Goal: Information Seeking & Learning: Find specific fact

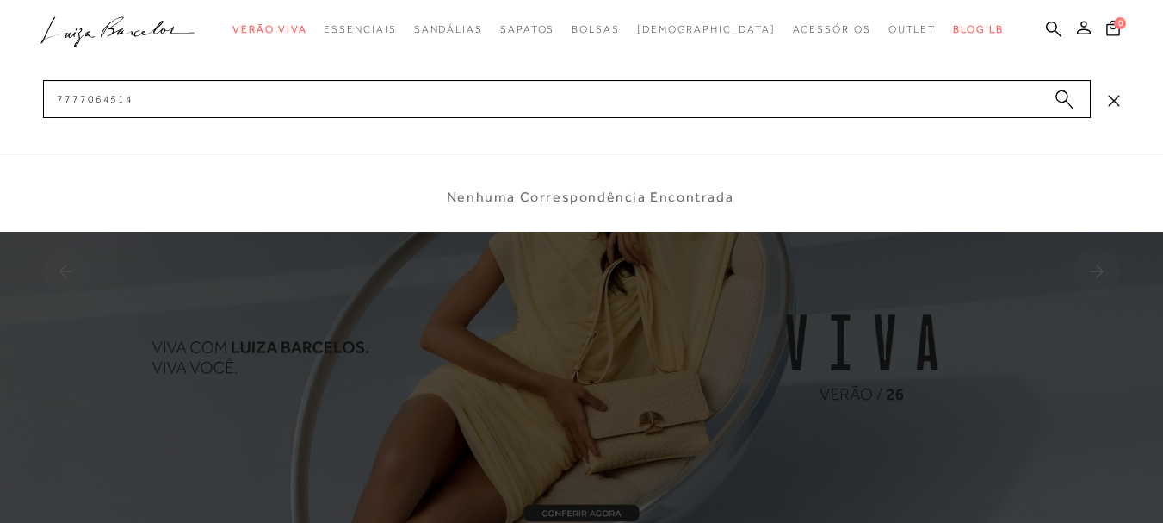
click at [232, 98] on input "7777064514" at bounding box center [567, 99] width 1048 height 38
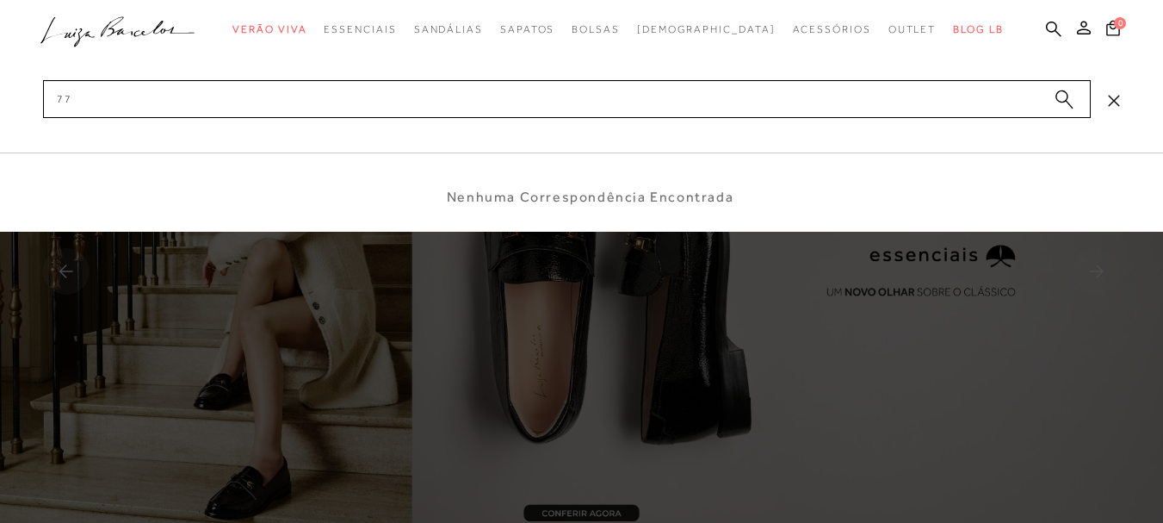
type input "7"
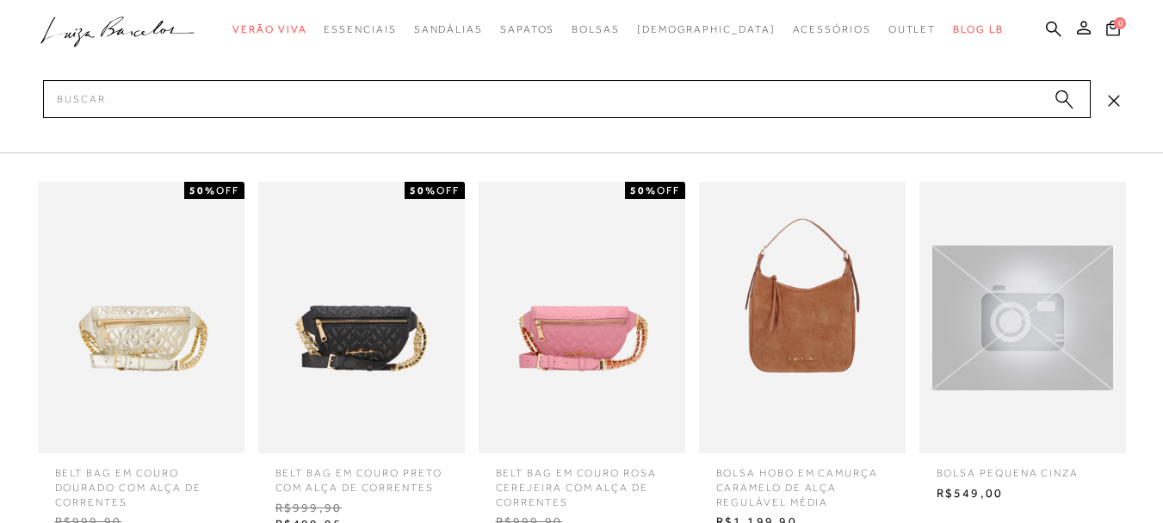
click at [1116, 99] on icon at bounding box center [1113, 100] width 11 height 11
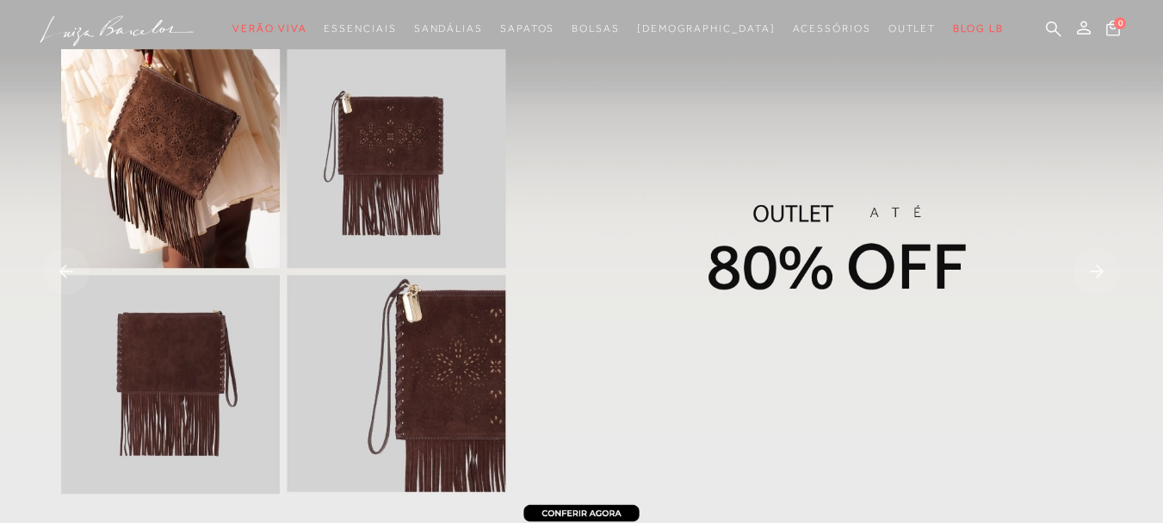
click at [823, 300] on img at bounding box center [581, 273] width 1163 height 546
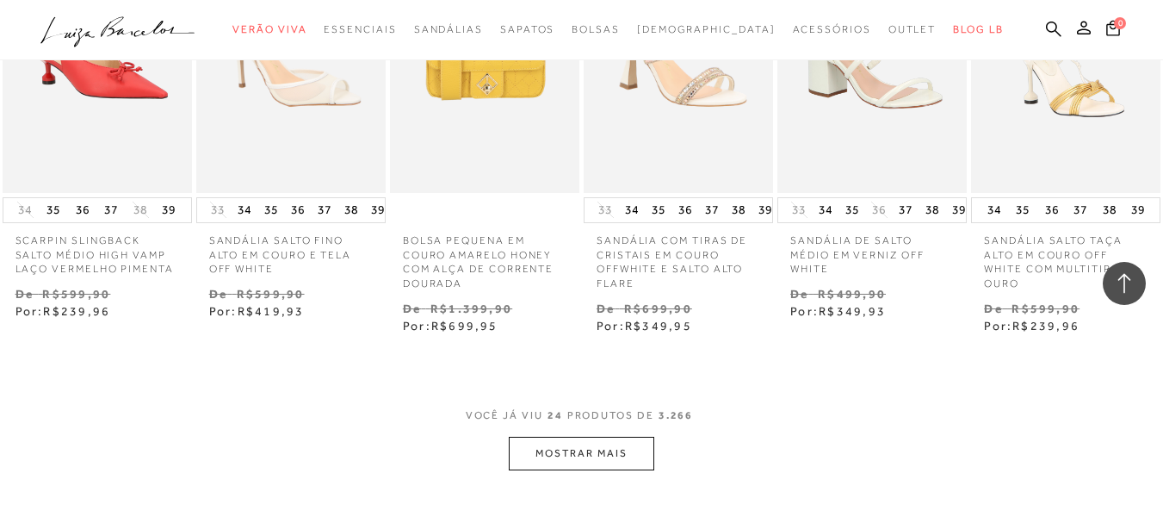
scroll to position [1550, 0]
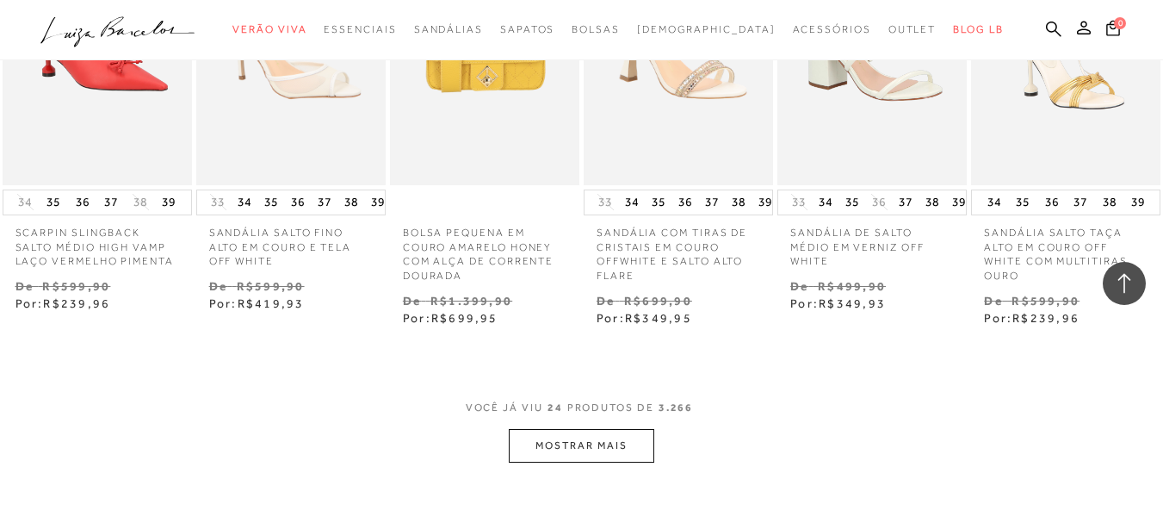
click at [587, 434] on button "MOSTRAR MAIS" at bounding box center [581, 446] width 145 height 34
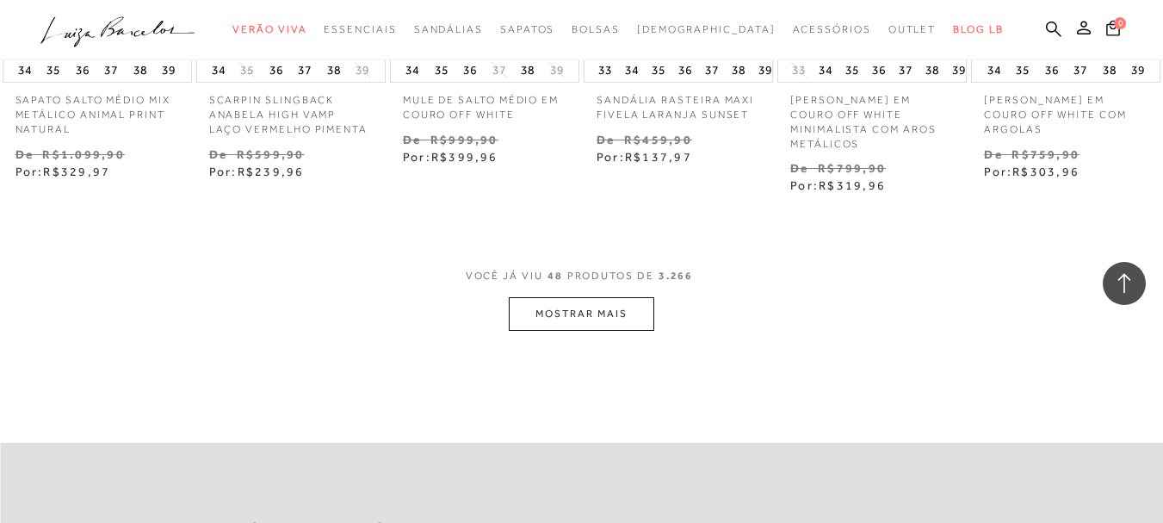
scroll to position [3444, 0]
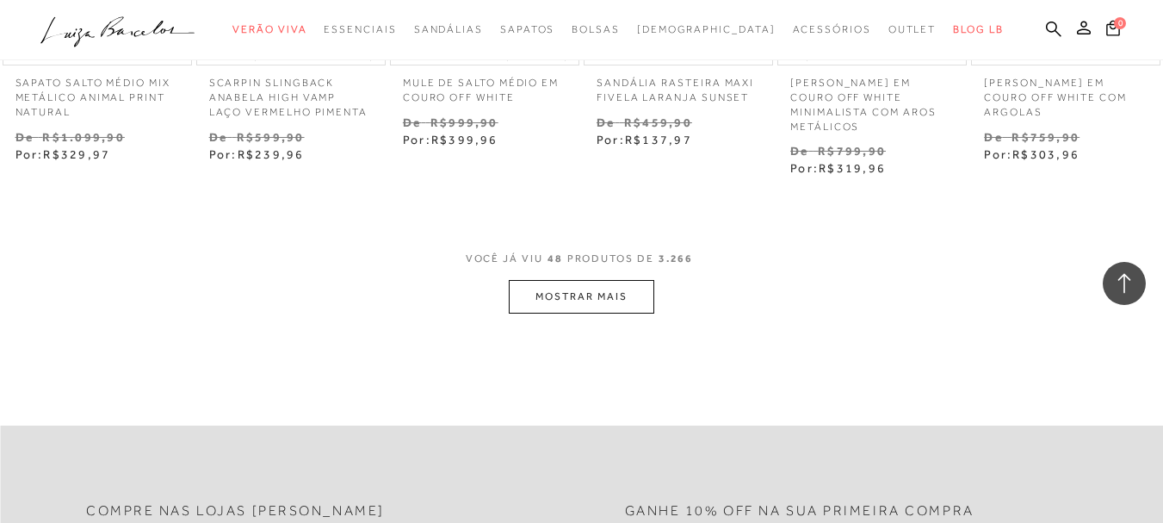
click at [614, 292] on button "MOSTRAR MAIS" at bounding box center [581, 297] width 145 height 34
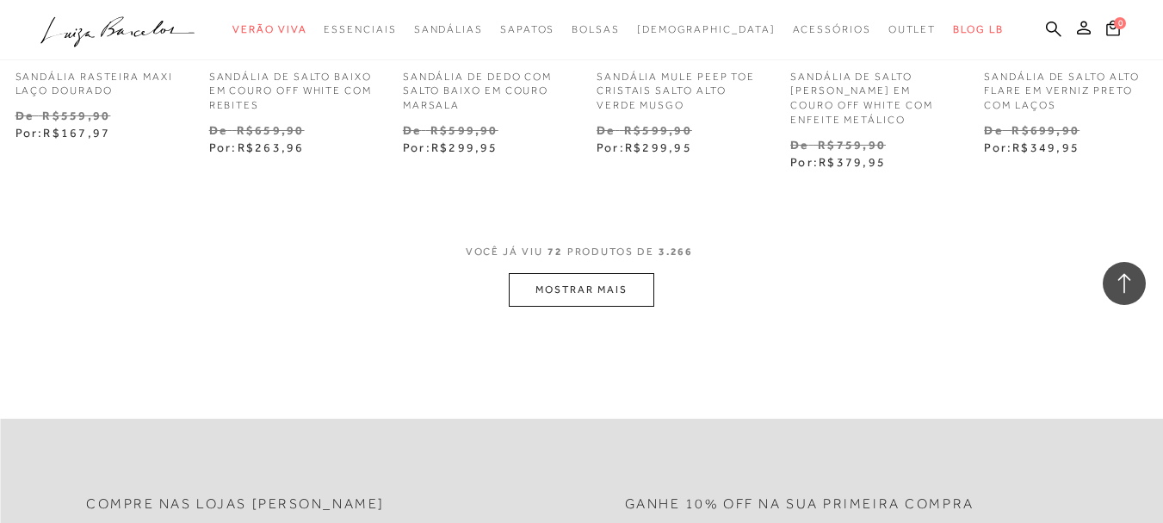
scroll to position [5252, 0]
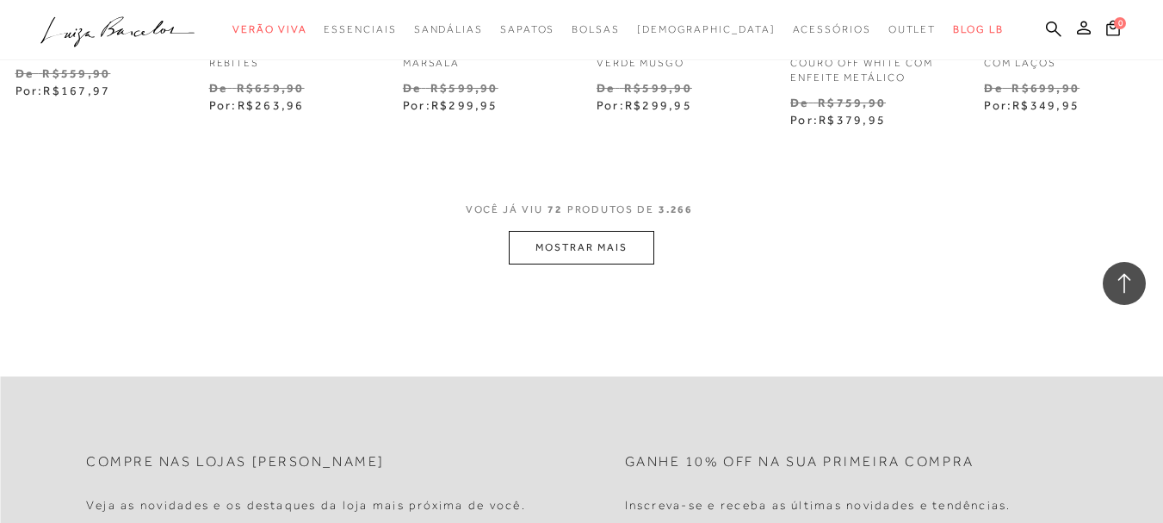
click at [587, 237] on button "MOSTRAR MAIS" at bounding box center [581, 248] width 145 height 34
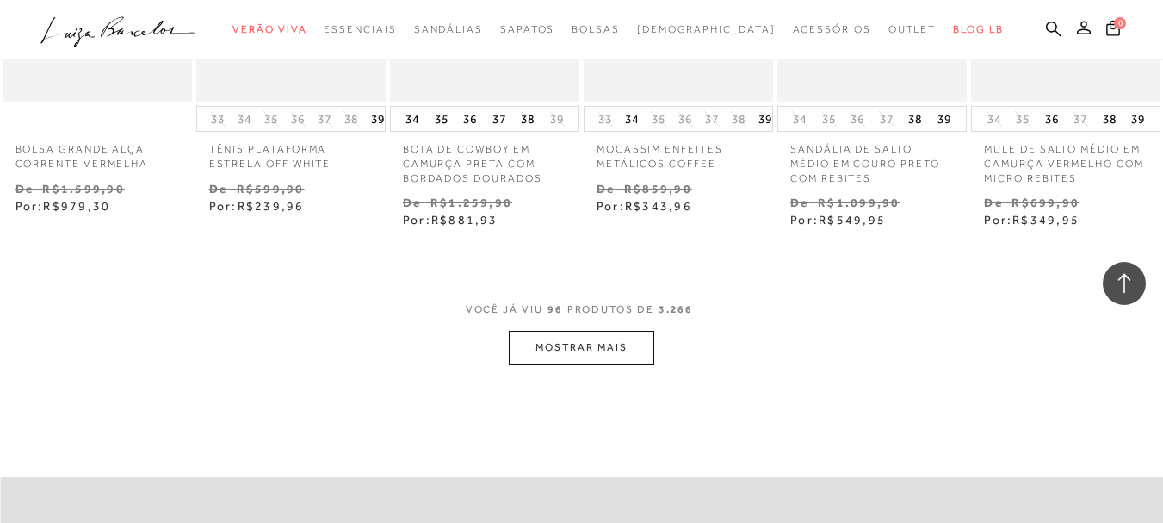
scroll to position [6887, 0]
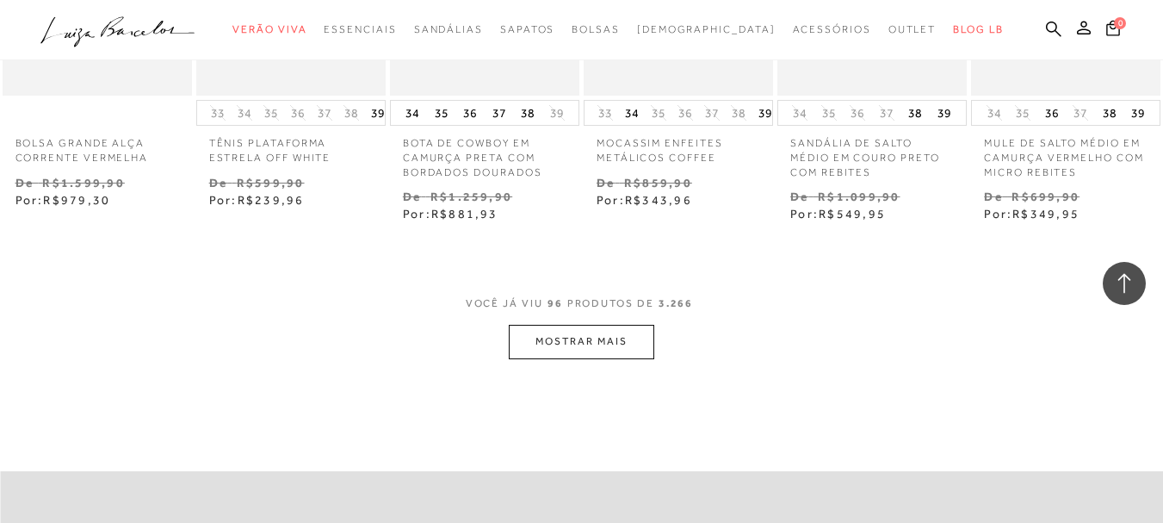
click at [631, 338] on button "MOSTRAR MAIS" at bounding box center [581, 342] width 145 height 34
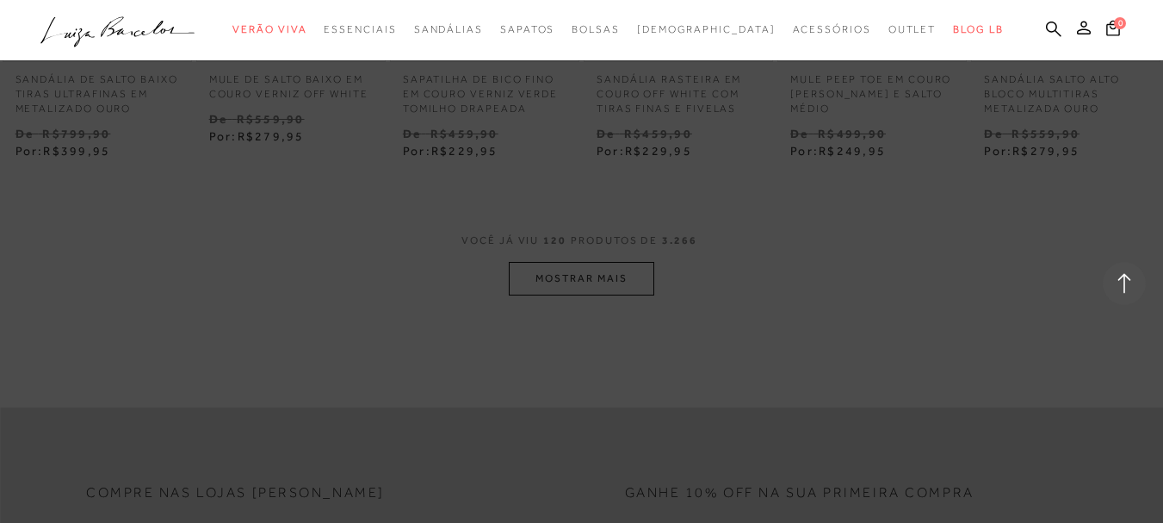
scroll to position [8236, 0]
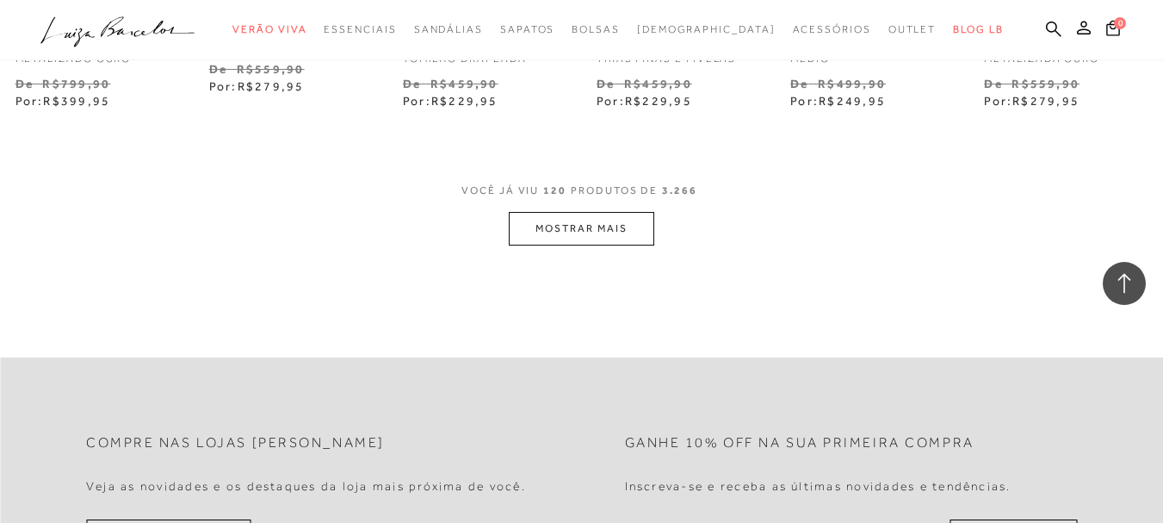
scroll to position [8752, 0]
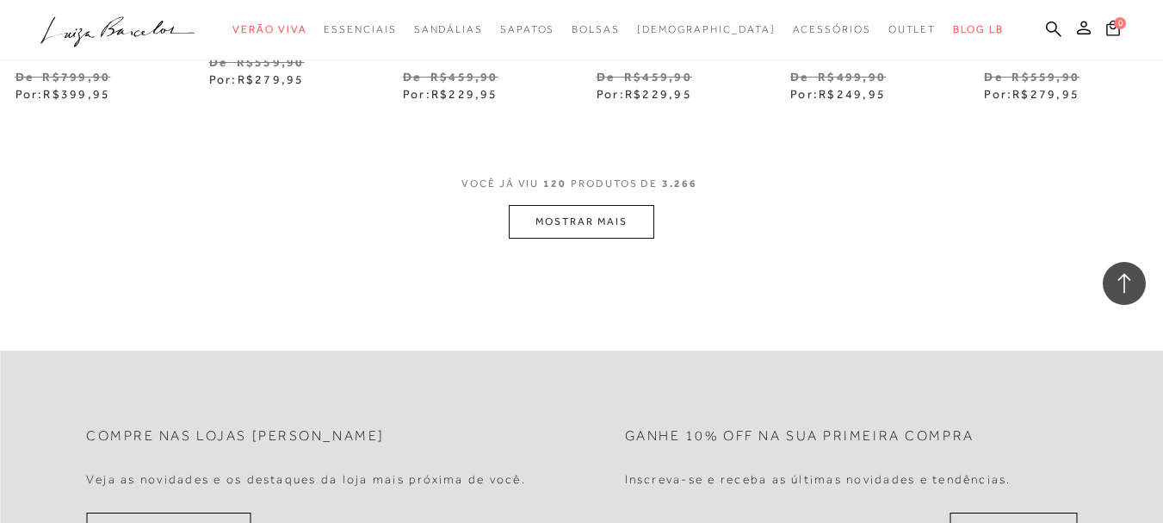
click at [598, 216] on button "MOSTRAR MAIS" at bounding box center [581, 222] width 145 height 34
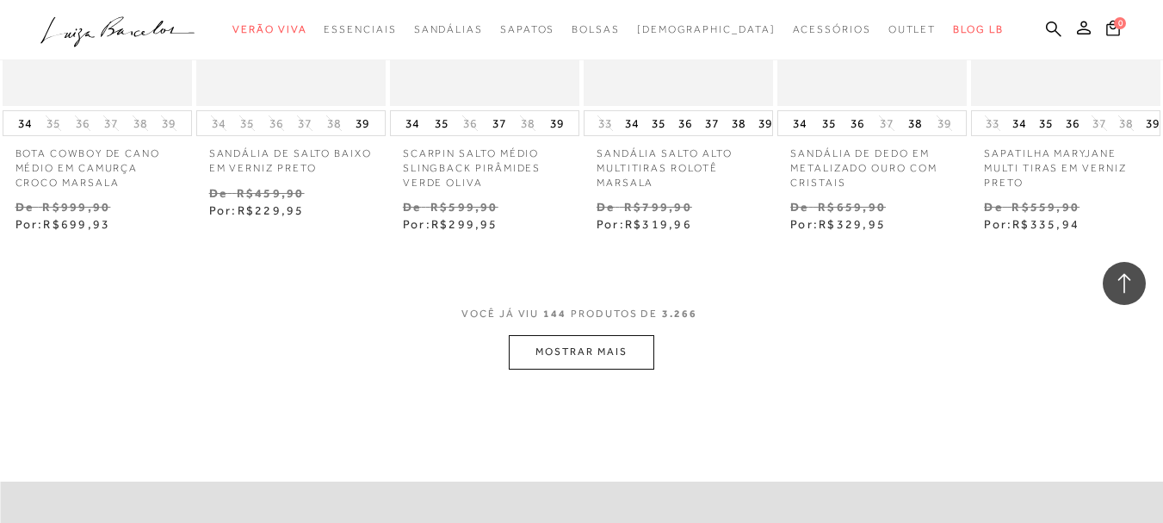
scroll to position [10388, 0]
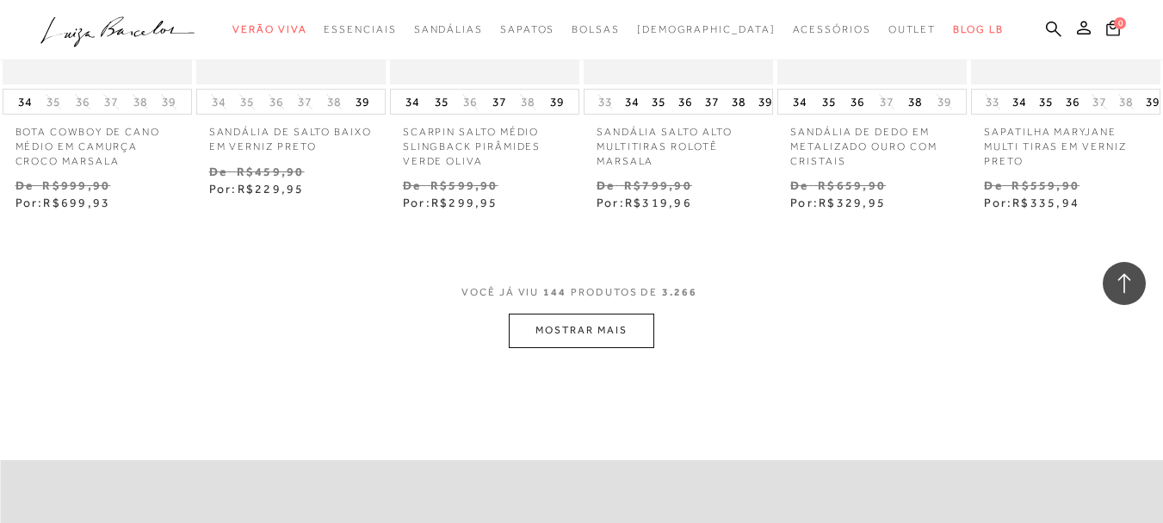
click at [570, 317] on button "MOSTRAR MAIS" at bounding box center [581, 330] width 145 height 34
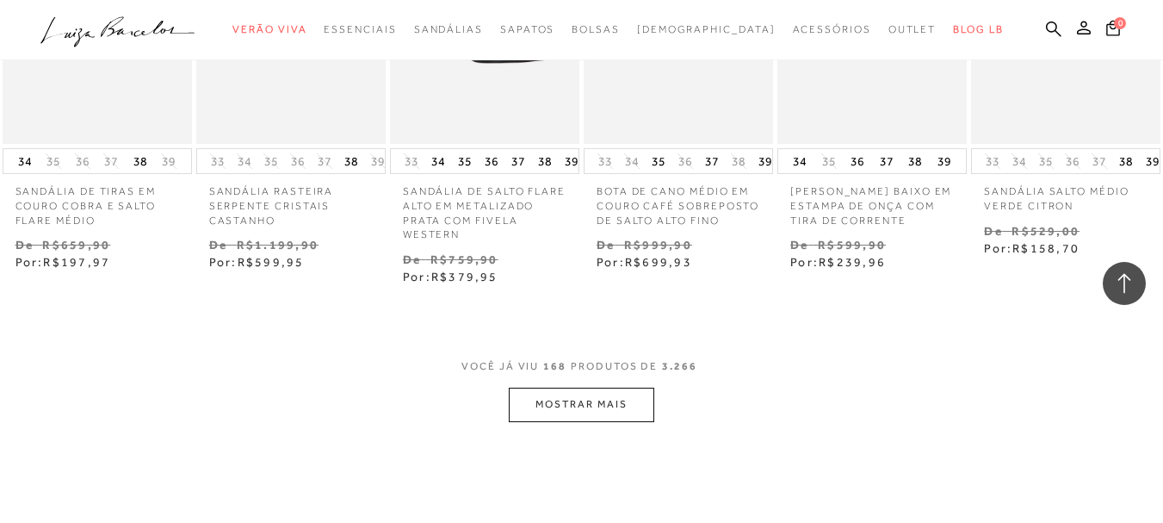
scroll to position [12196, 0]
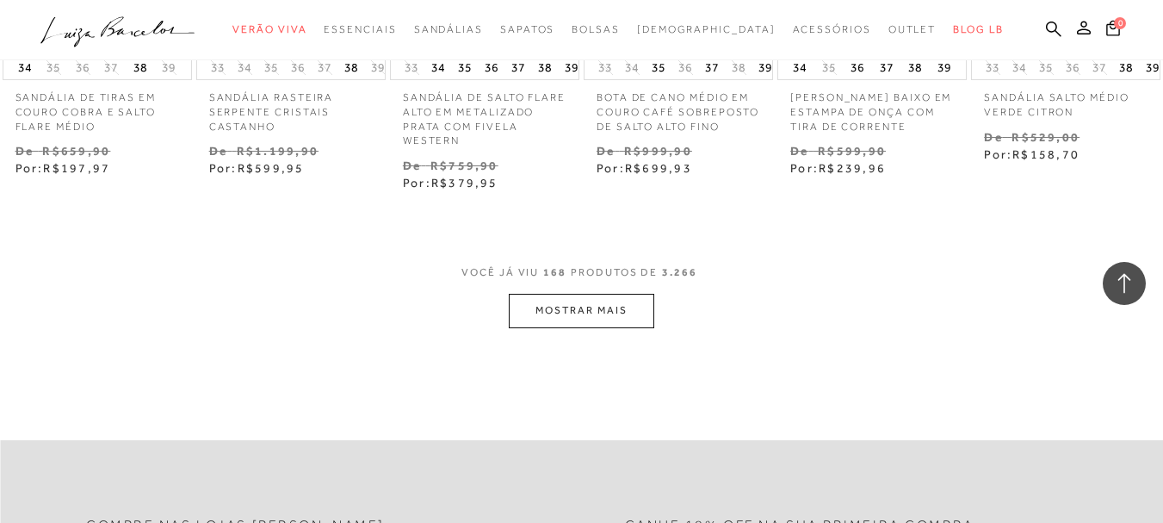
click at [589, 294] on button "MOSTRAR MAIS" at bounding box center [581, 311] width 145 height 34
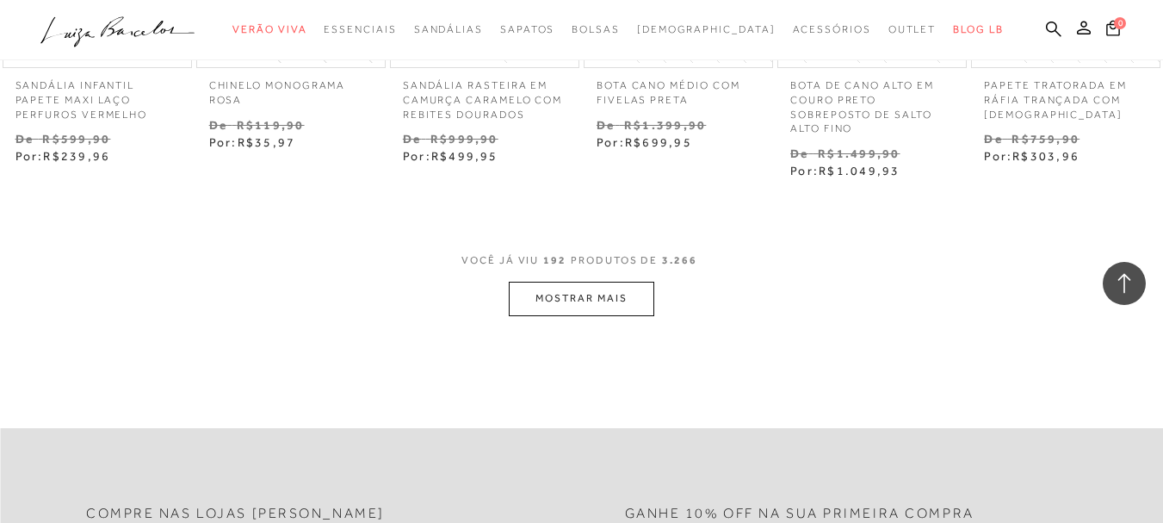
scroll to position [14004, 0]
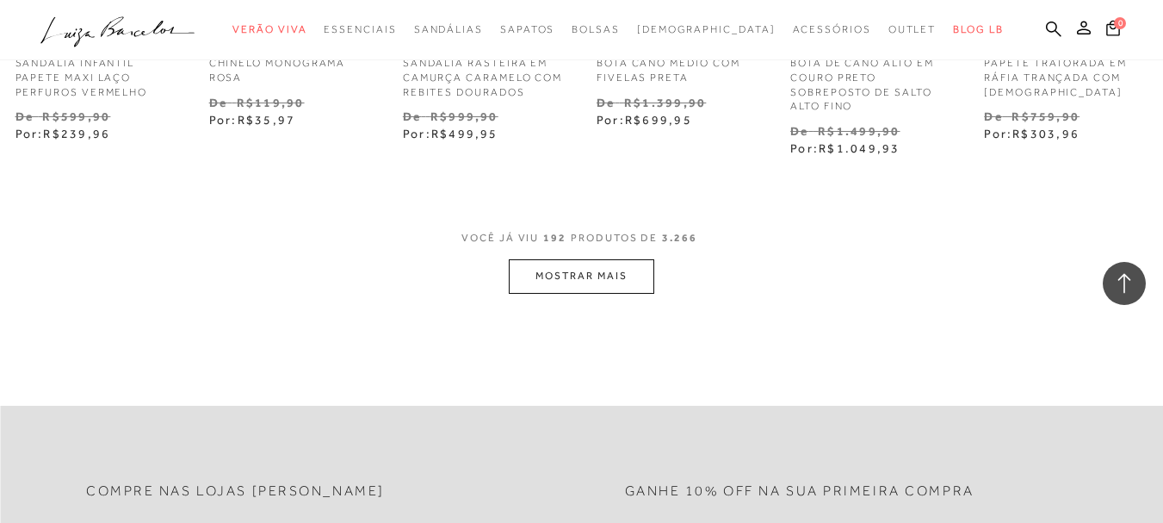
click at [589, 260] on button "MOSTRAR MAIS" at bounding box center [581, 276] width 145 height 34
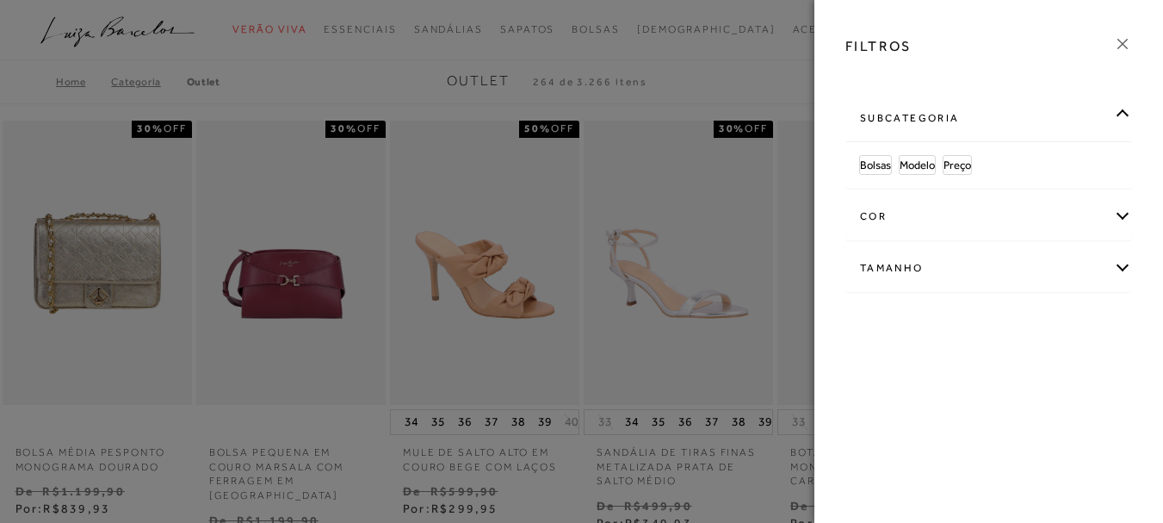
click at [1128, 117] on div "subcategoria" at bounding box center [988, 119] width 285 height 46
click at [1121, 171] on div "cor" at bounding box center [988, 170] width 285 height 46
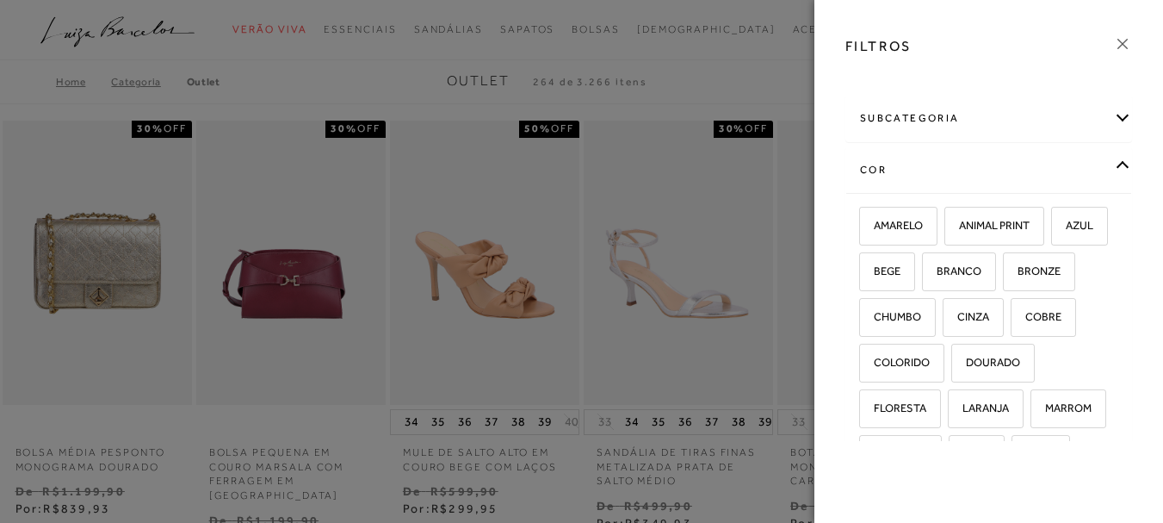
click at [1121, 171] on div "subcategoria Bolsas Modelo Preço" at bounding box center [989, 265] width 314 height 350
click at [1115, 164] on div "cor" at bounding box center [988, 170] width 285 height 46
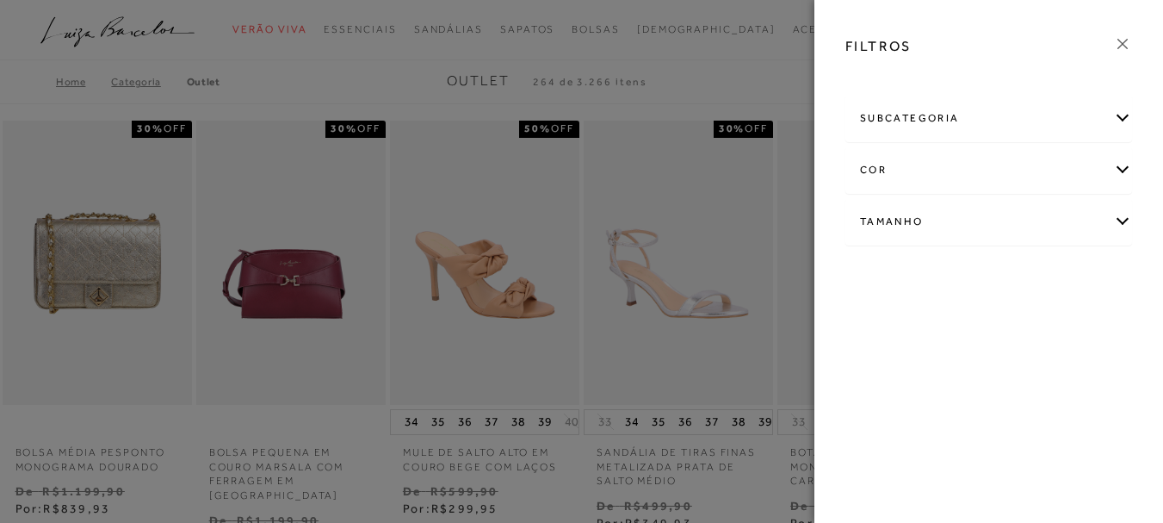
click at [1122, 223] on div "Tamanho" at bounding box center [988, 222] width 285 height 46
click at [1106, 214] on div "Tamanho" at bounding box center [988, 222] width 285 height 46
click at [1118, 40] on icon at bounding box center [1122, 43] width 19 height 19
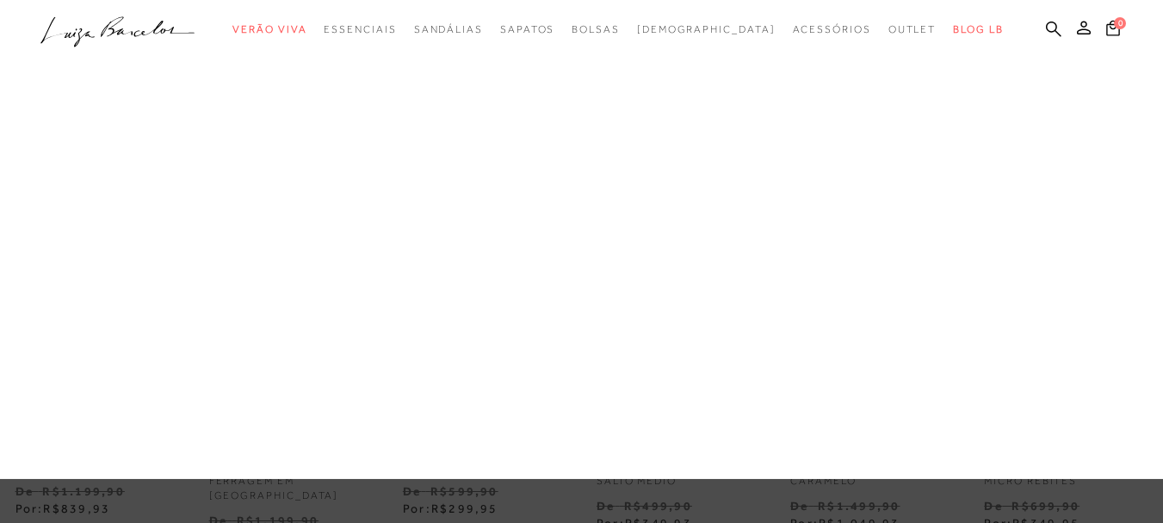
drag, startPoint x: 443, startPoint y: 150, endPoint x: 441, endPoint y: 163, distance: 13.0
click at [0, 0] on link "Salto Baixo" at bounding box center [0, 0] width 0 height 0
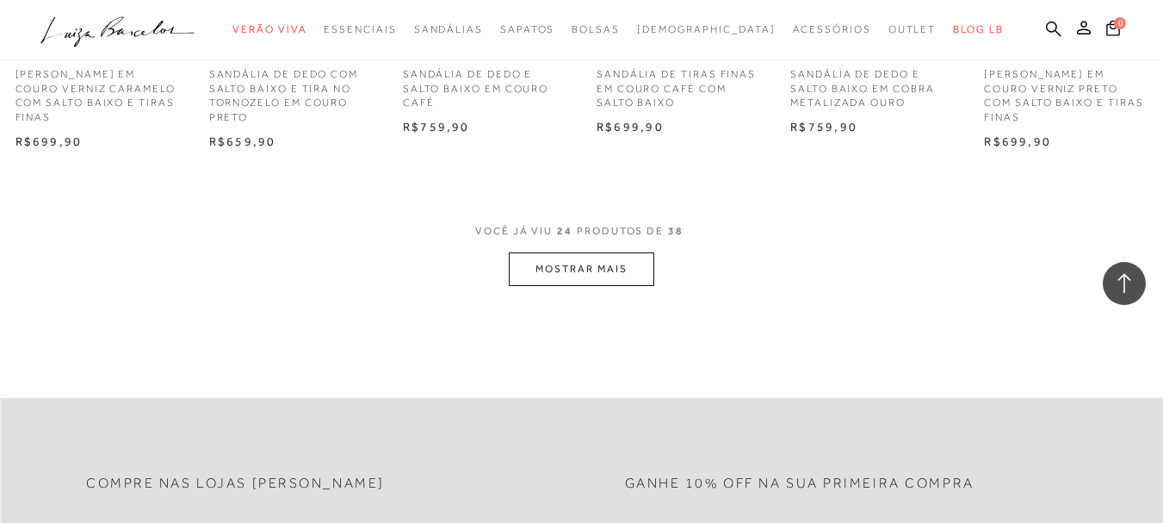
scroll to position [1722, 0]
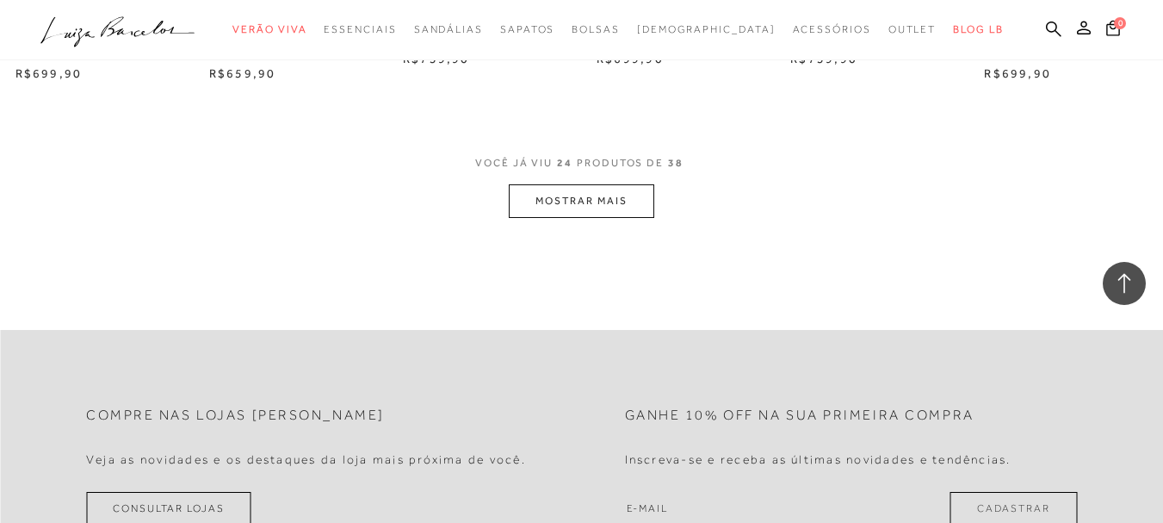
click at [631, 196] on button "MOSTRAR MAIS" at bounding box center [581, 201] width 145 height 34
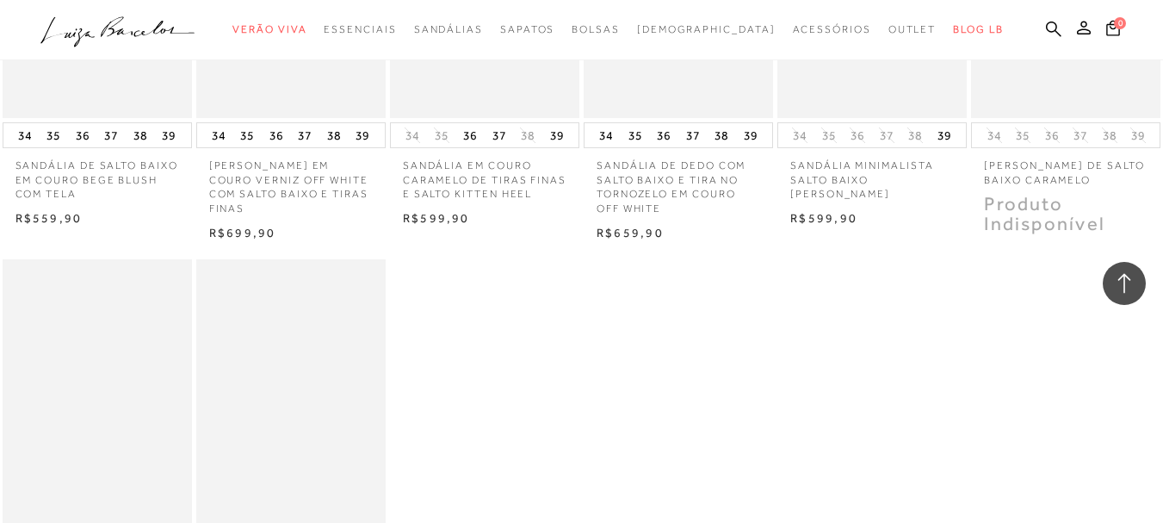
scroll to position [2411, 0]
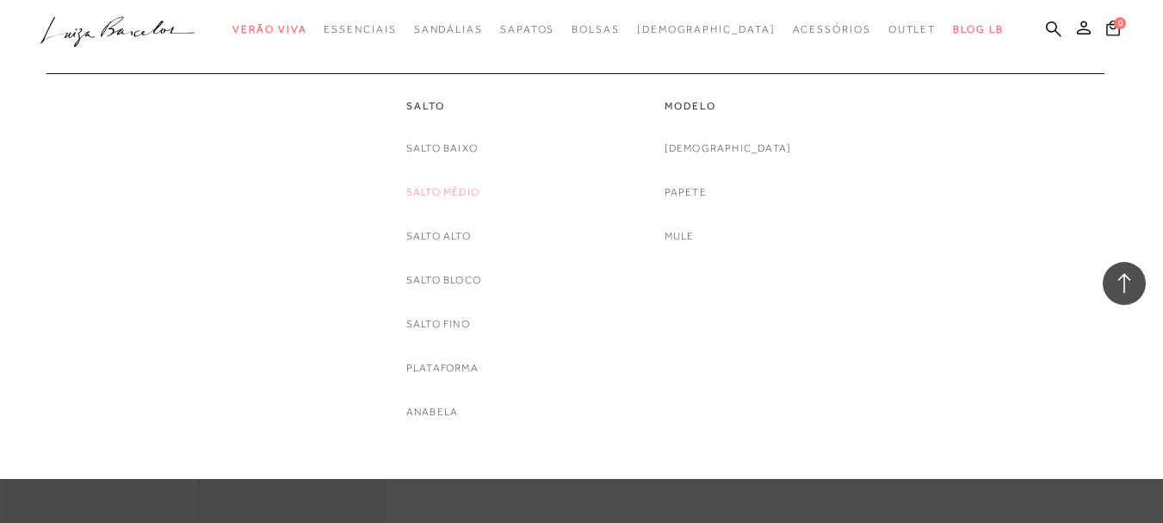
click at [463, 190] on link "Salto Médio" at bounding box center [442, 192] width 73 height 18
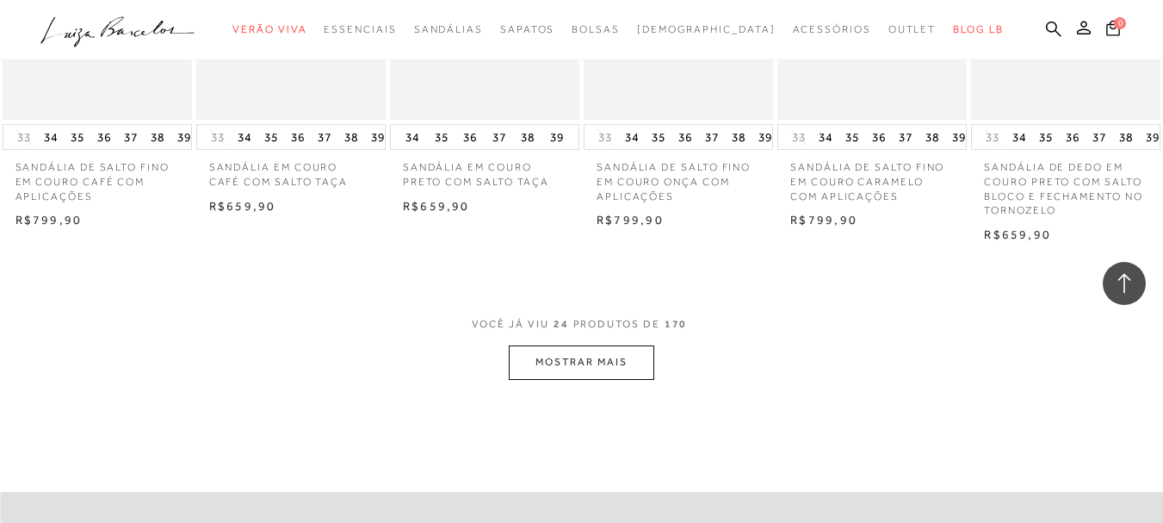
scroll to position [1550, 0]
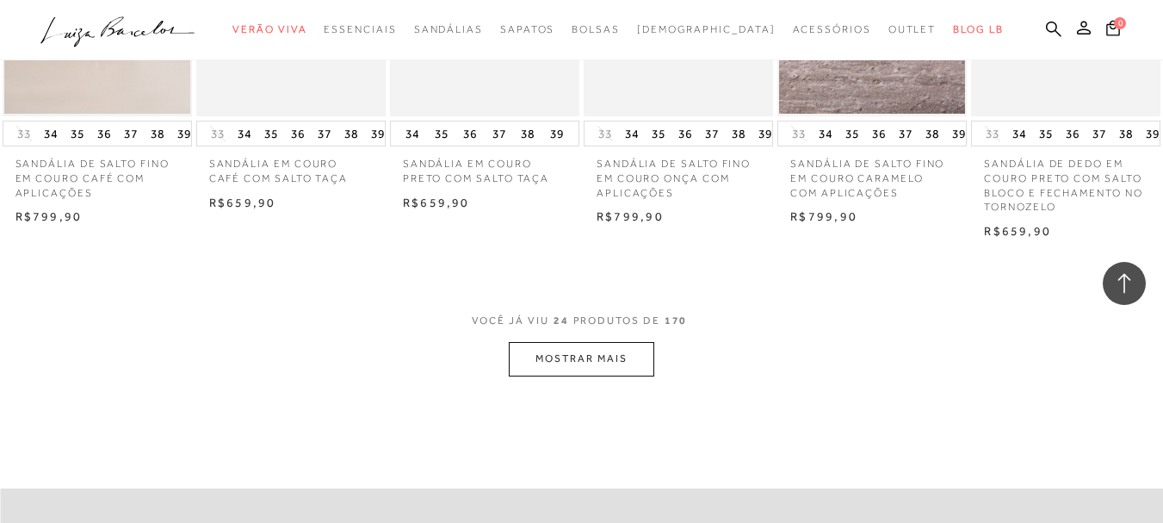
click at [621, 356] on button "MOSTRAR MAIS" at bounding box center [581, 359] width 145 height 34
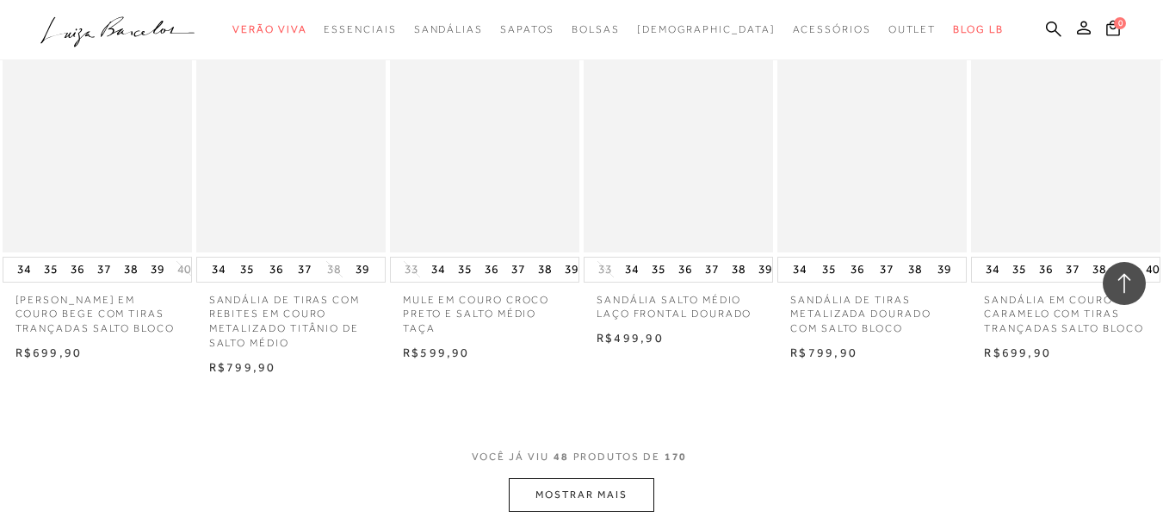
scroll to position [3185, 0]
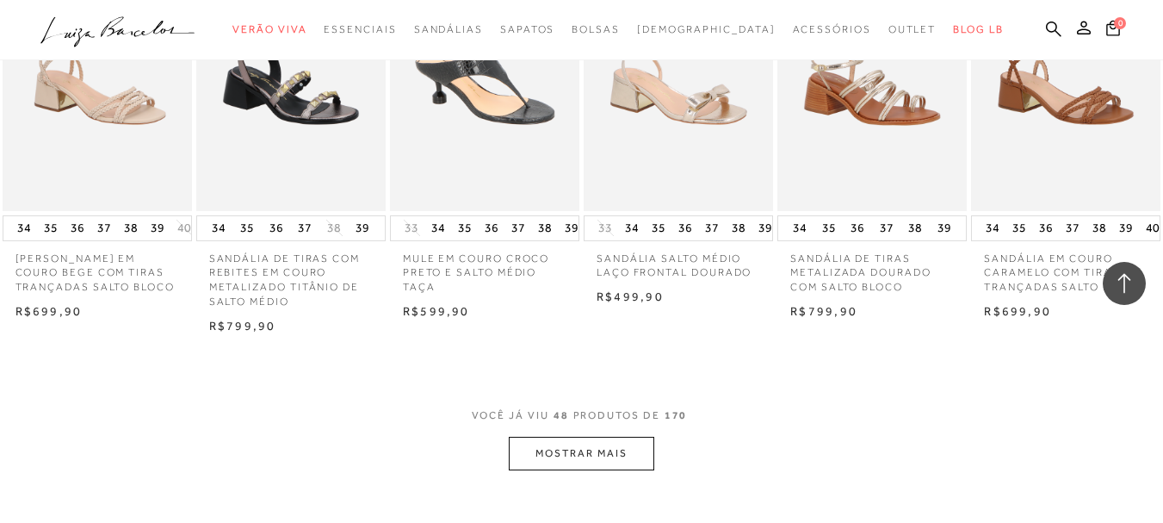
drag, startPoint x: 663, startPoint y: 427, endPoint x: 641, endPoint y: 447, distance: 29.2
drag, startPoint x: 641, startPoint y: 447, endPoint x: 627, endPoint y: 446, distance: 14.7
click at [627, 446] on button "MOSTRAR MAIS" at bounding box center [581, 453] width 145 height 34
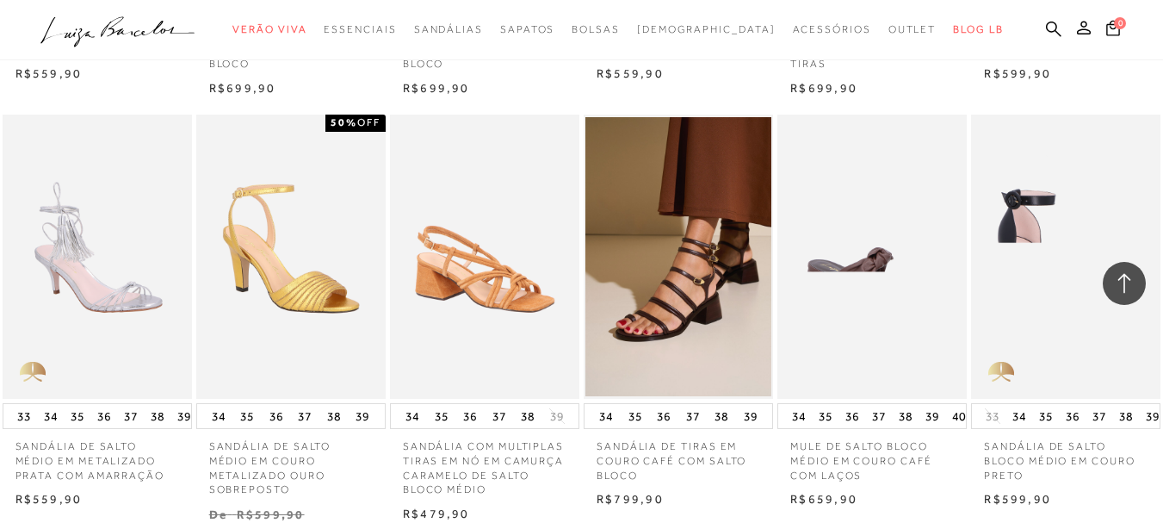
scroll to position [4907, 0]
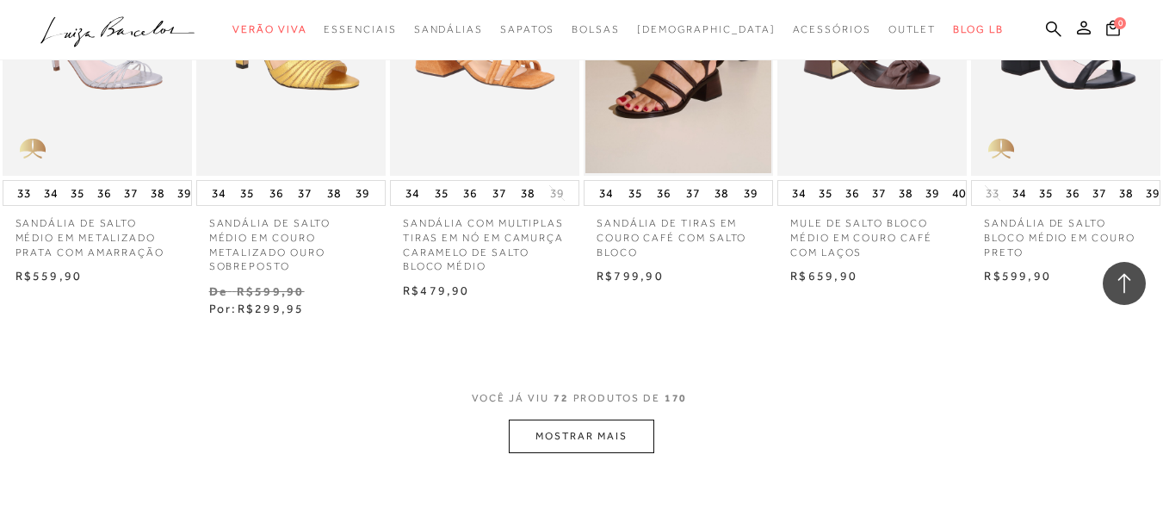
click at [632, 442] on button "MOSTRAR MAIS" at bounding box center [581, 436] width 145 height 34
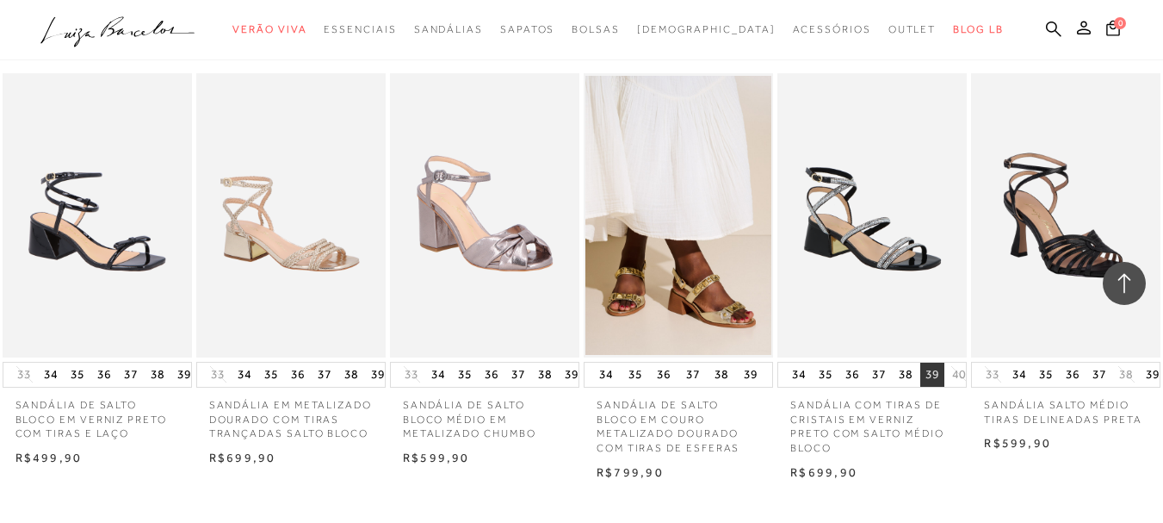
scroll to position [6629, 0]
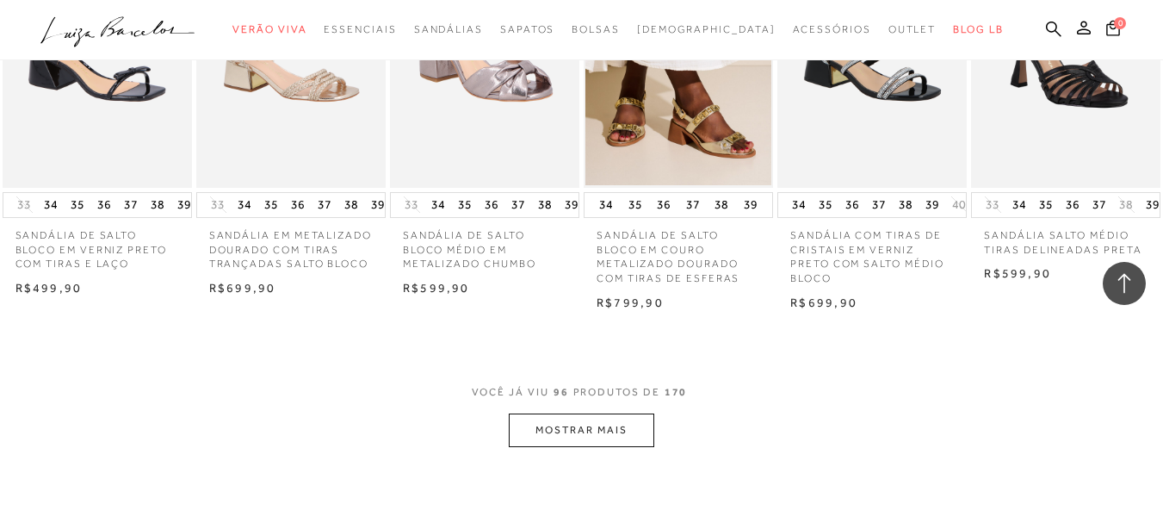
click at [616, 433] on button "MOSTRAR MAIS" at bounding box center [581, 430] width 145 height 34
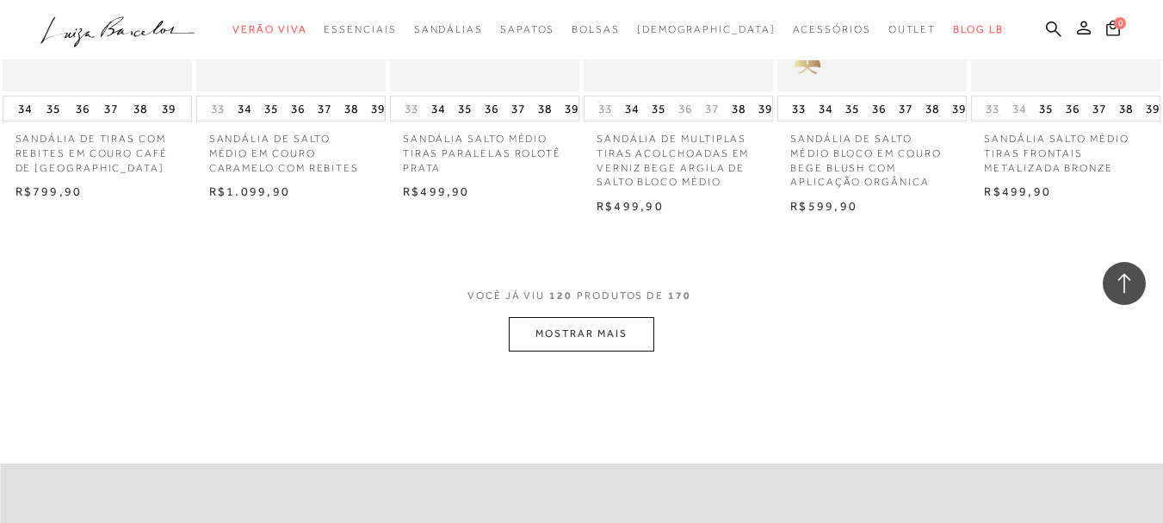
scroll to position [8437, 0]
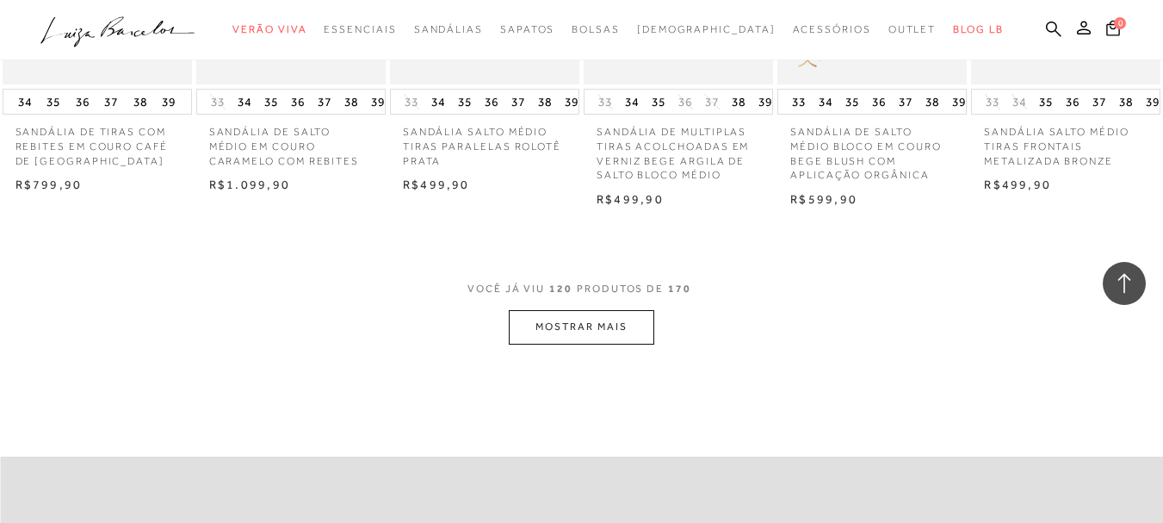
click at [619, 324] on button "MOSTRAR MAIS" at bounding box center [581, 327] width 145 height 34
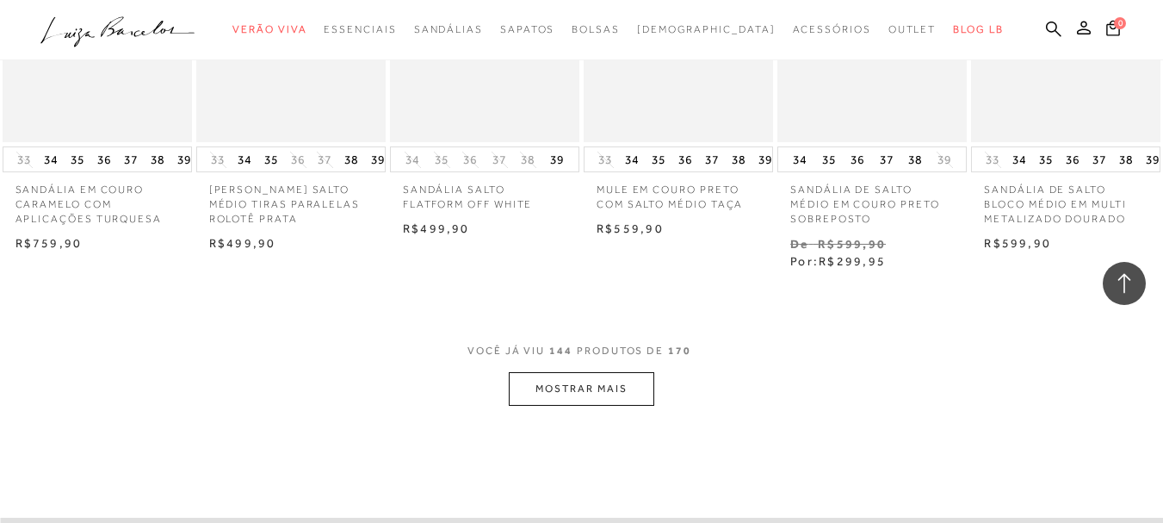
scroll to position [10159, 0]
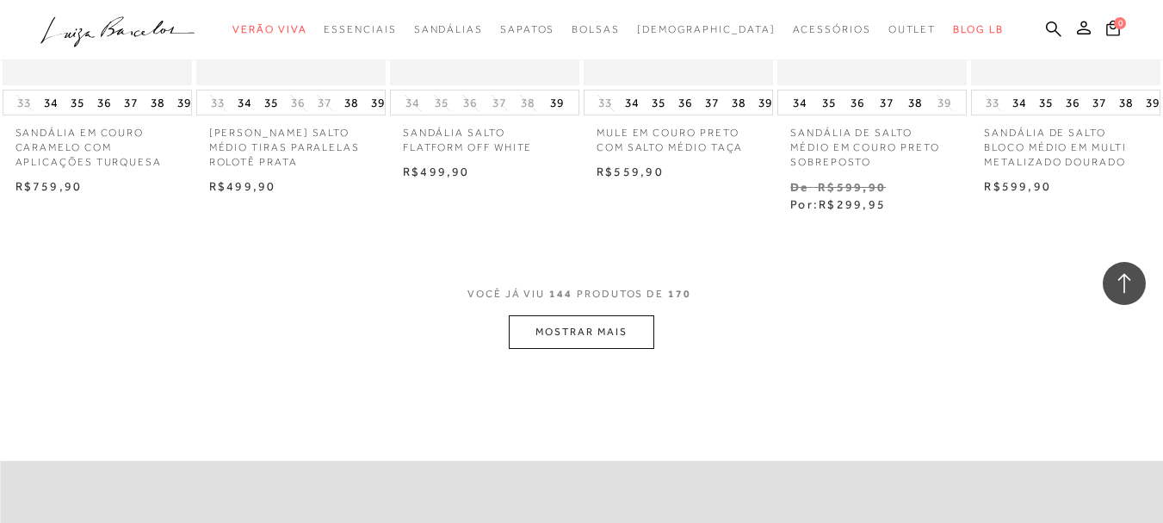
click at [624, 318] on button "MOSTRAR MAIS" at bounding box center [581, 332] width 145 height 34
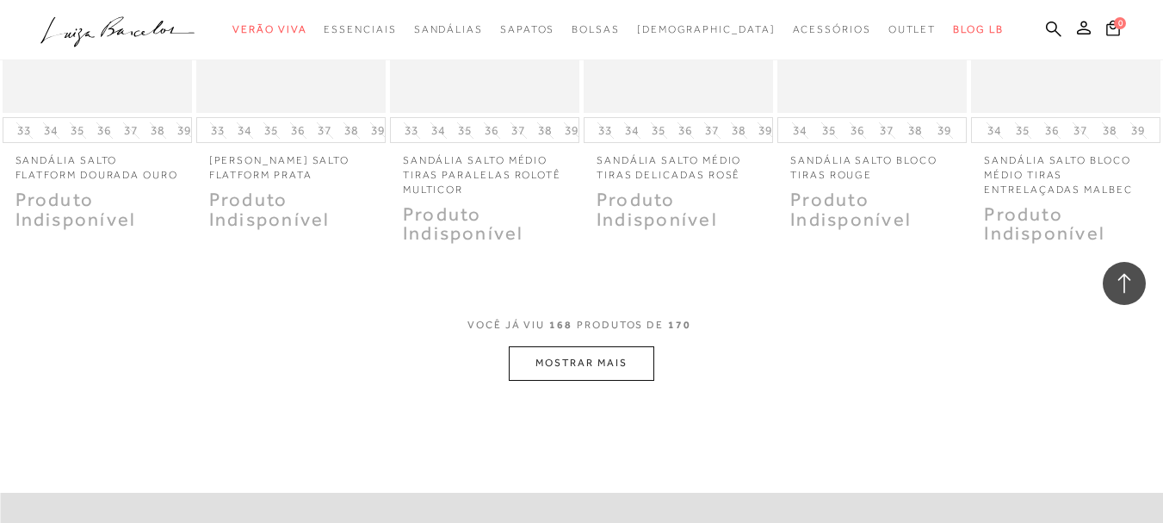
scroll to position [11881, 0]
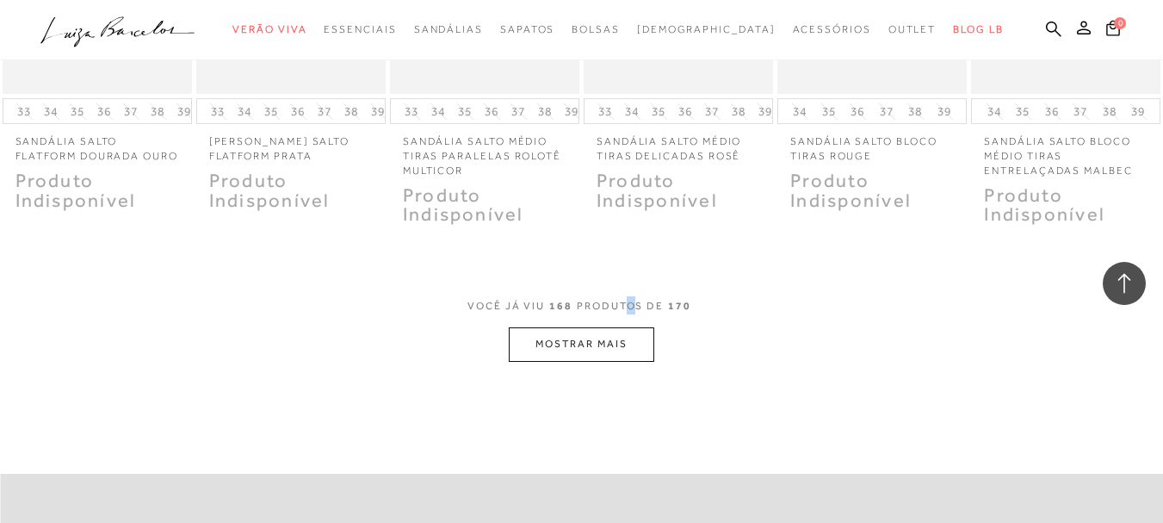
click at [616, 310] on span "VOCÊ JÁ VIU 168 PRODUTOS DE 170" at bounding box center [581, 306] width 228 height 12
click at [627, 335] on button "MOSTRAR MAIS" at bounding box center [581, 344] width 145 height 34
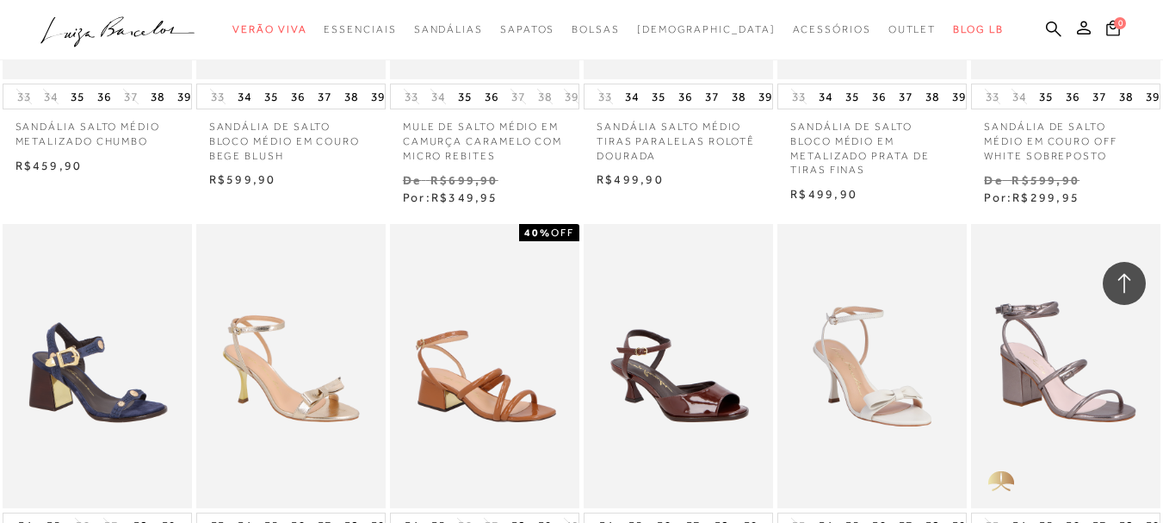
scroll to position [8351, 0]
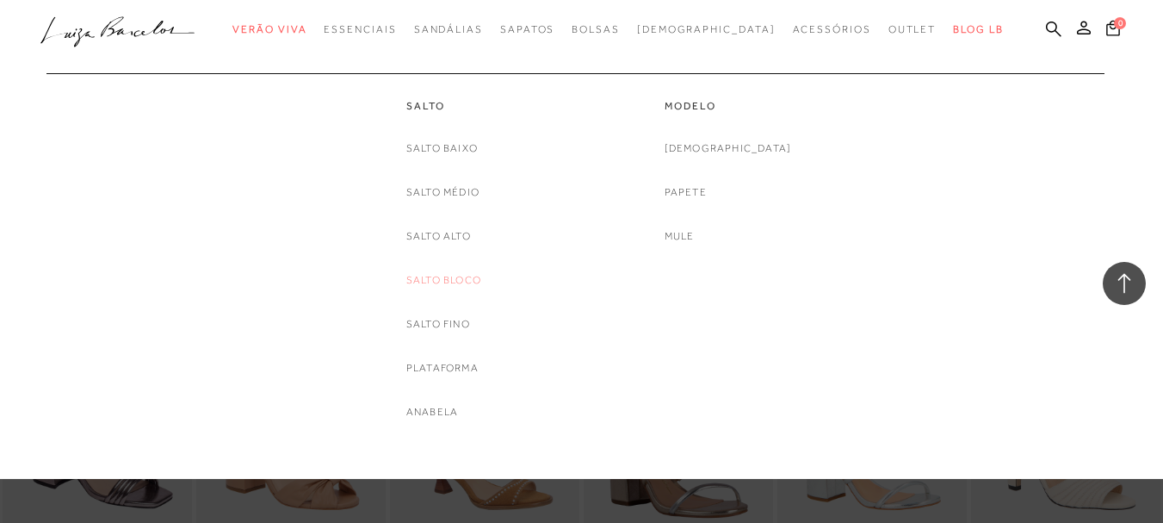
click at [458, 274] on link "Salto Bloco" at bounding box center [443, 280] width 75 height 18
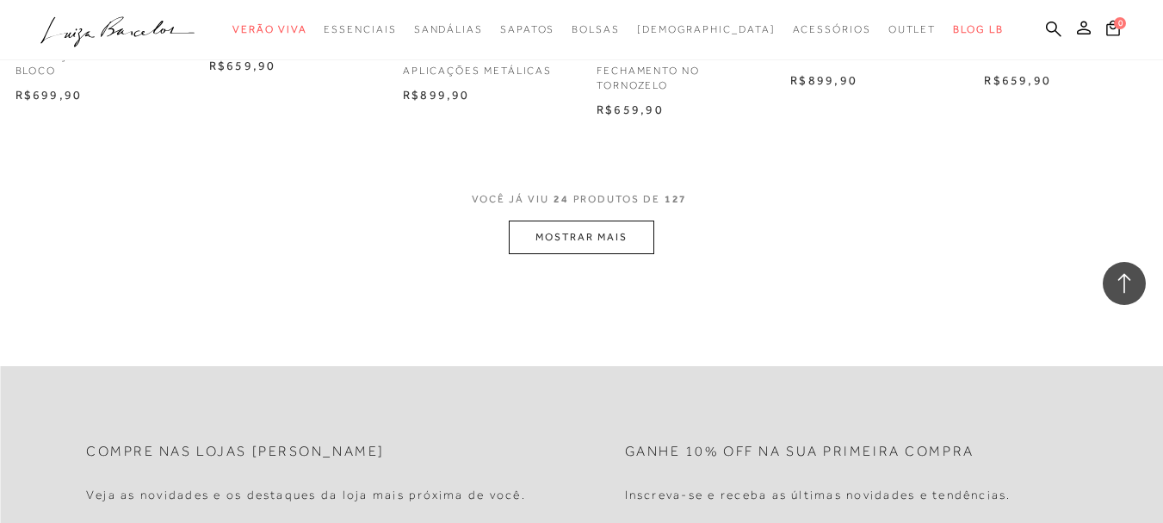
scroll to position [1808, 0]
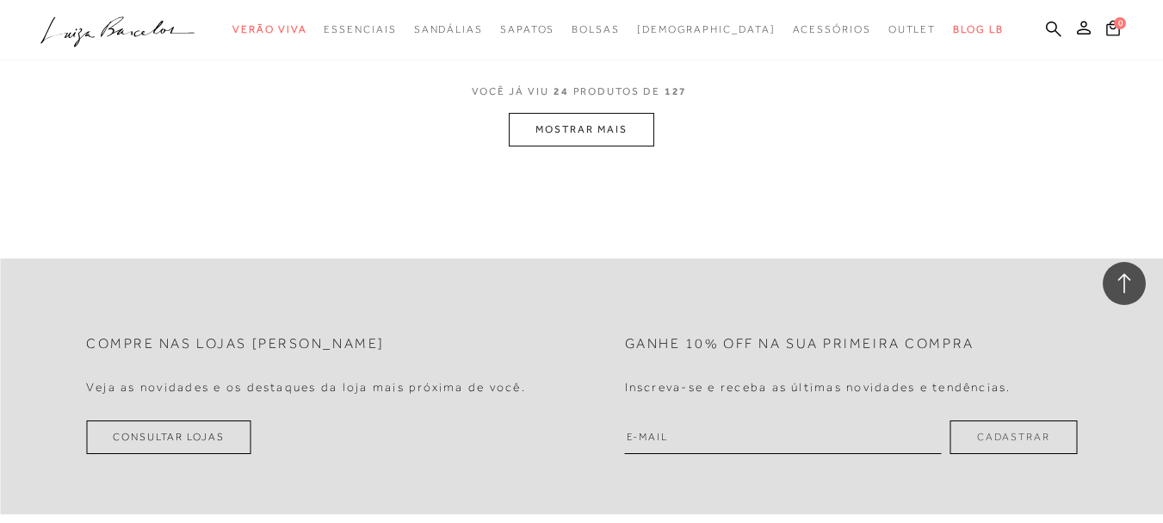
click at [574, 145] on button "MOSTRAR MAIS" at bounding box center [581, 130] width 145 height 34
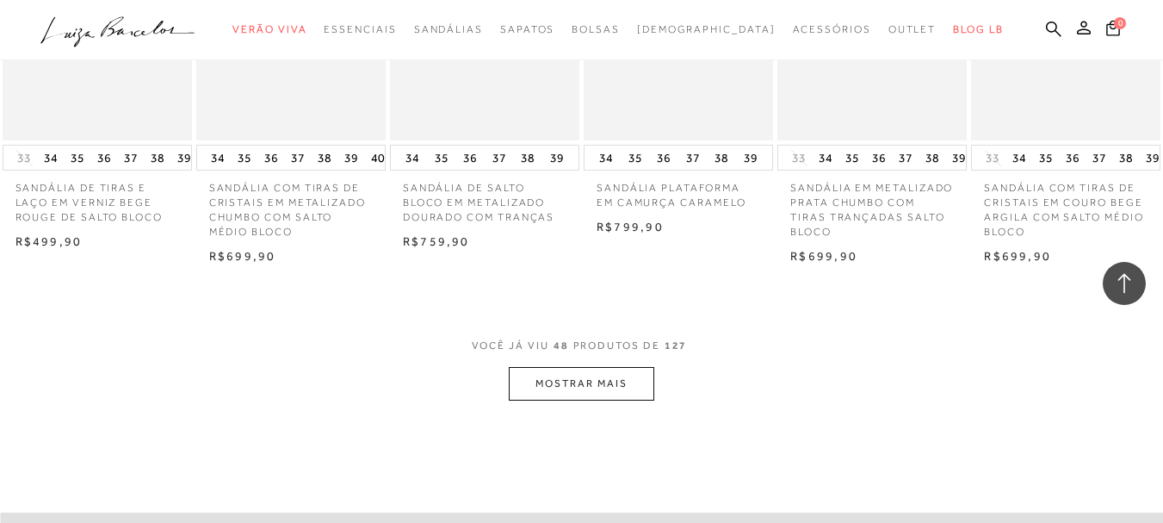
scroll to position [3271, 0]
drag, startPoint x: 560, startPoint y: 346, endPoint x: 569, endPoint y: 360, distance: 16.2
click at [560, 346] on span "48" at bounding box center [561, 343] width 15 height 12
click at [573, 368] on button "MOSTRAR MAIS" at bounding box center [581, 382] width 145 height 34
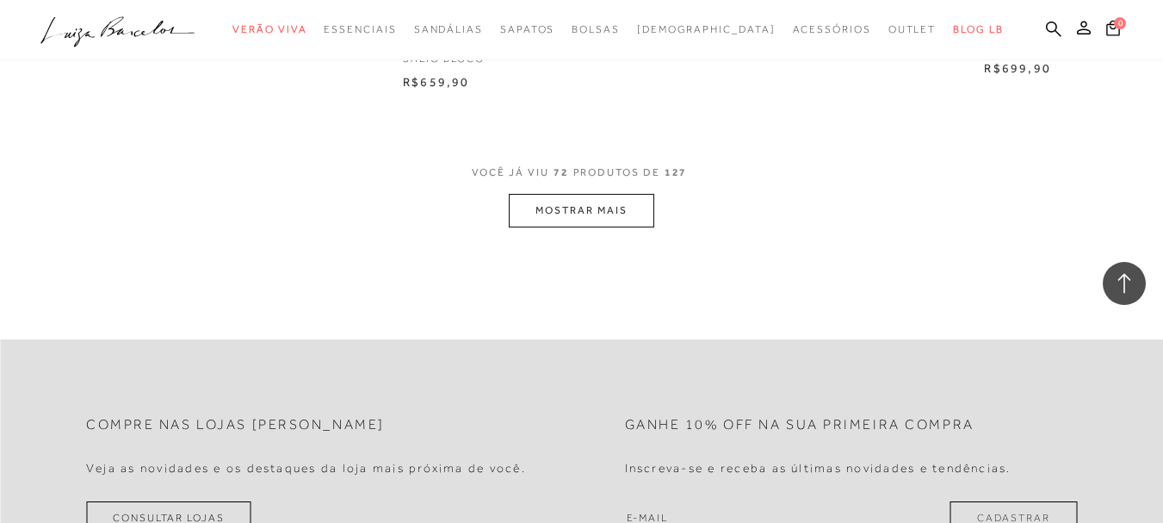
scroll to position [5166, 0]
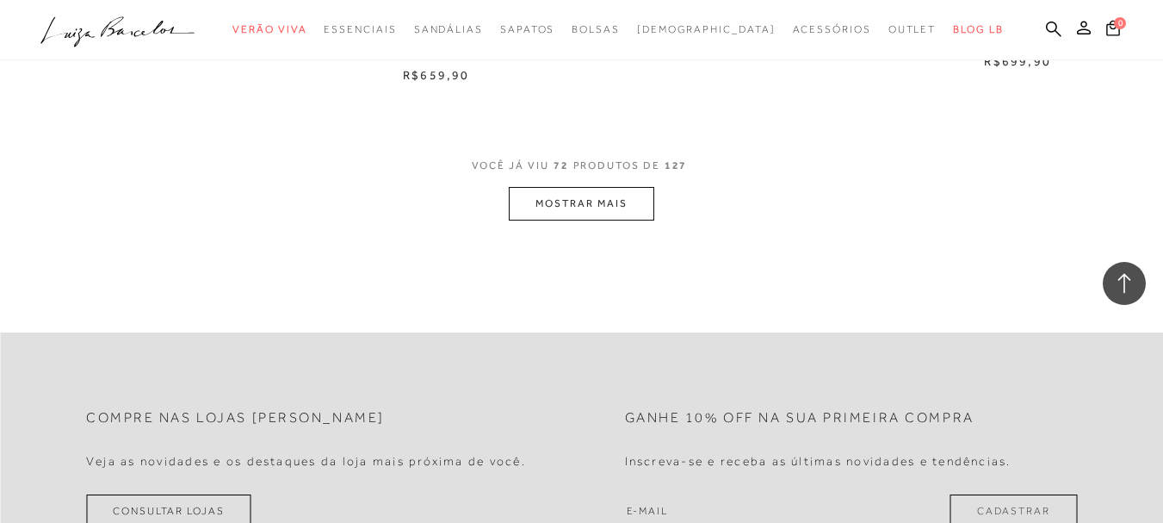
click at [588, 205] on button "MOSTRAR MAIS" at bounding box center [581, 204] width 145 height 34
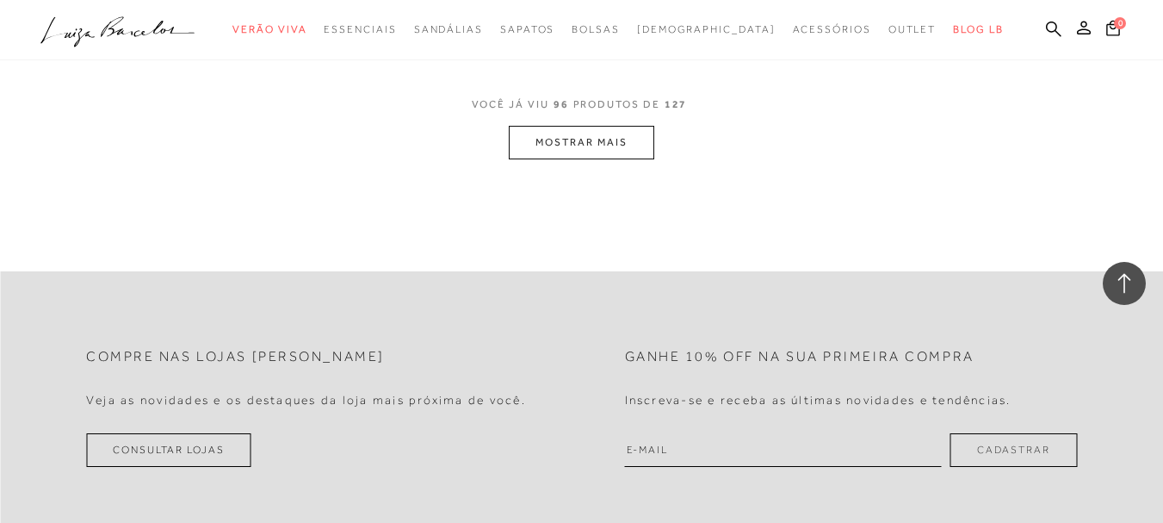
scroll to position [6887, 0]
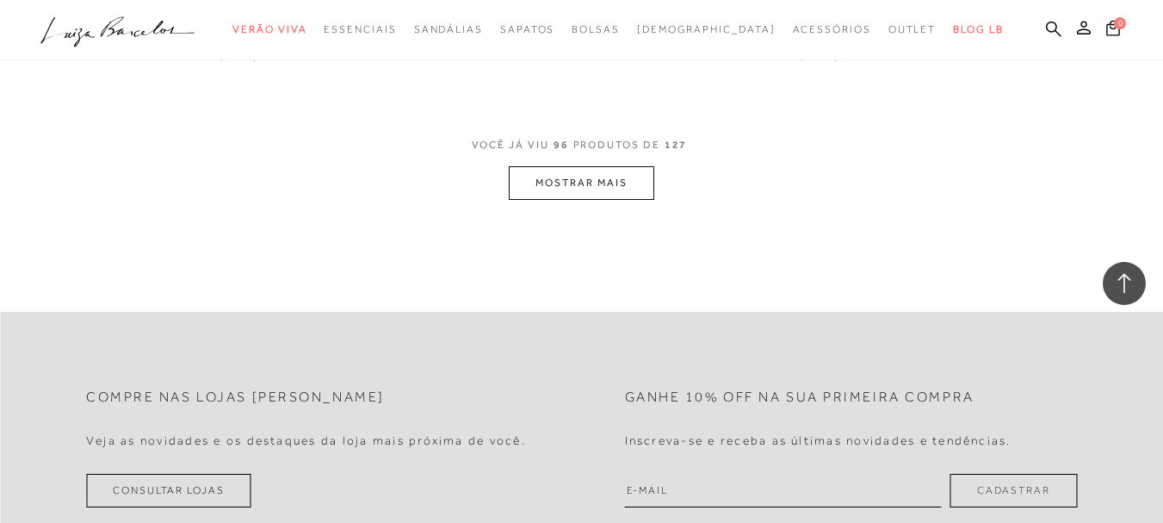
click at [583, 195] on button "MOSTRAR MAIS" at bounding box center [581, 183] width 145 height 34
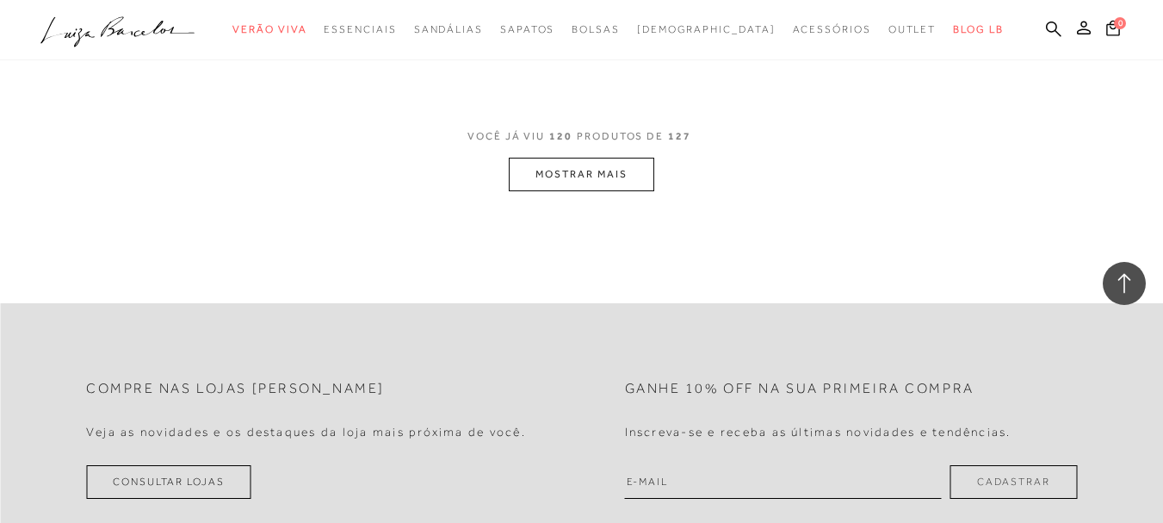
scroll to position [8351, 0]
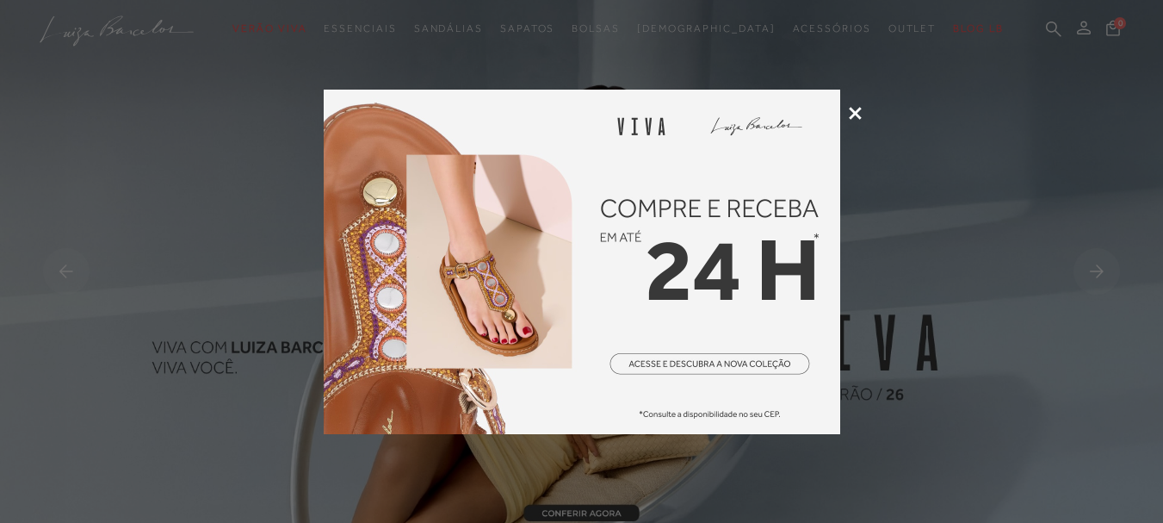
click at [857, 107] on icon at bounding box center [855, 113] width 13 height 13
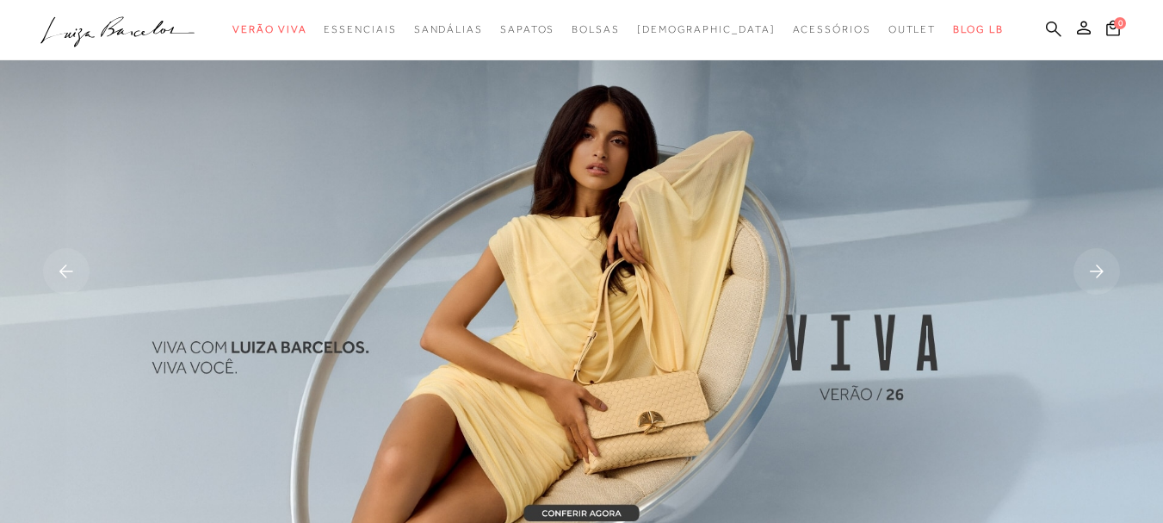
click at [1046, 28] on icon at bounding box center [1053, 29] width 15 height 16
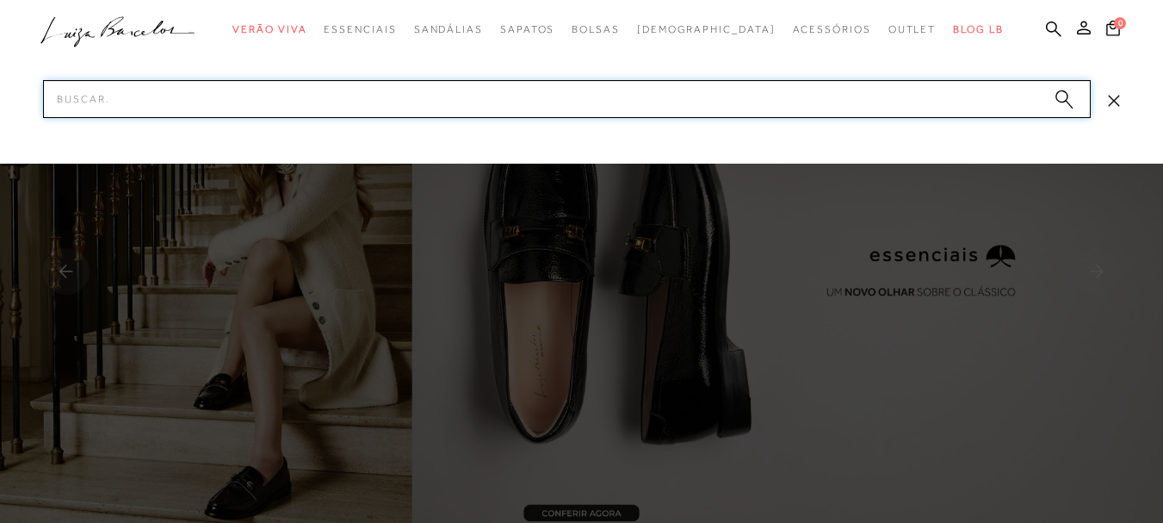
click at [548, 108] on input "Pesquisar" at bounding box center [567, 99] width 1048 height 38
paste input "77770645_14"
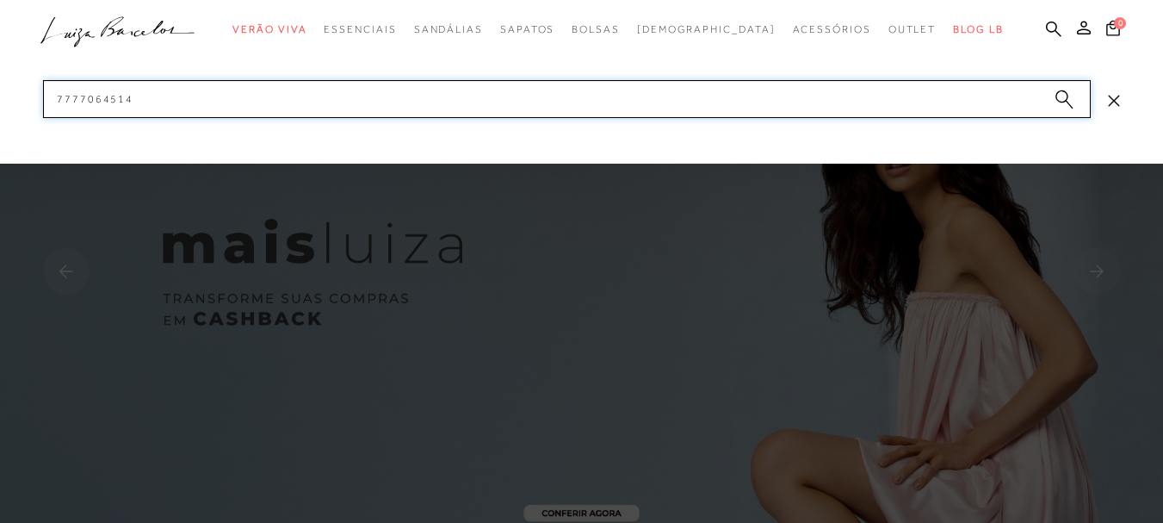
click at [258, 92] on input "7777064514" at bounding box center [567, 99] width 1048 height 38
paste input "14020026_2"
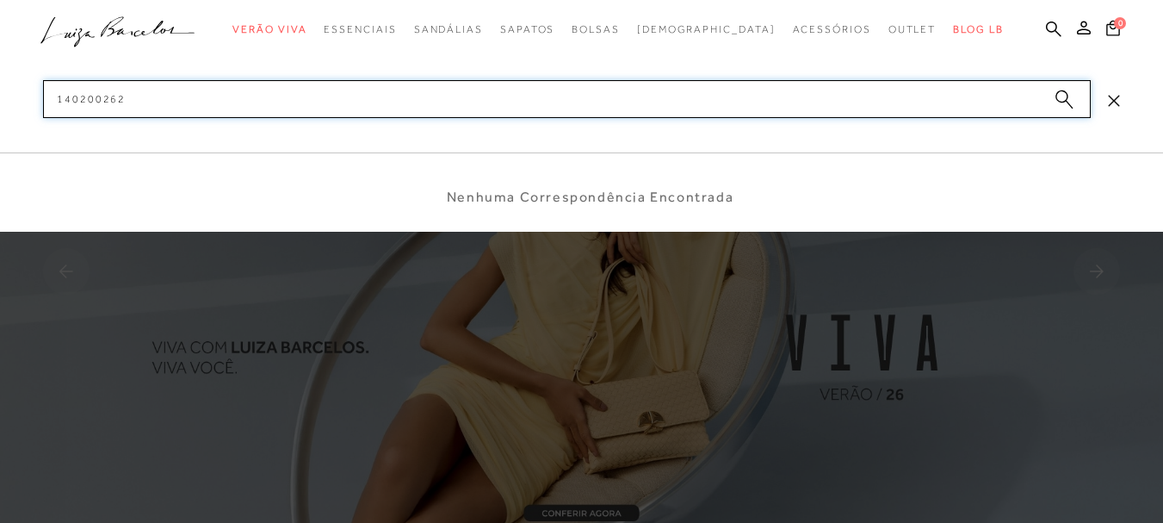
click at [276, 102] on input "140200262" at bounding box center [567, 99] width 1048 height 38
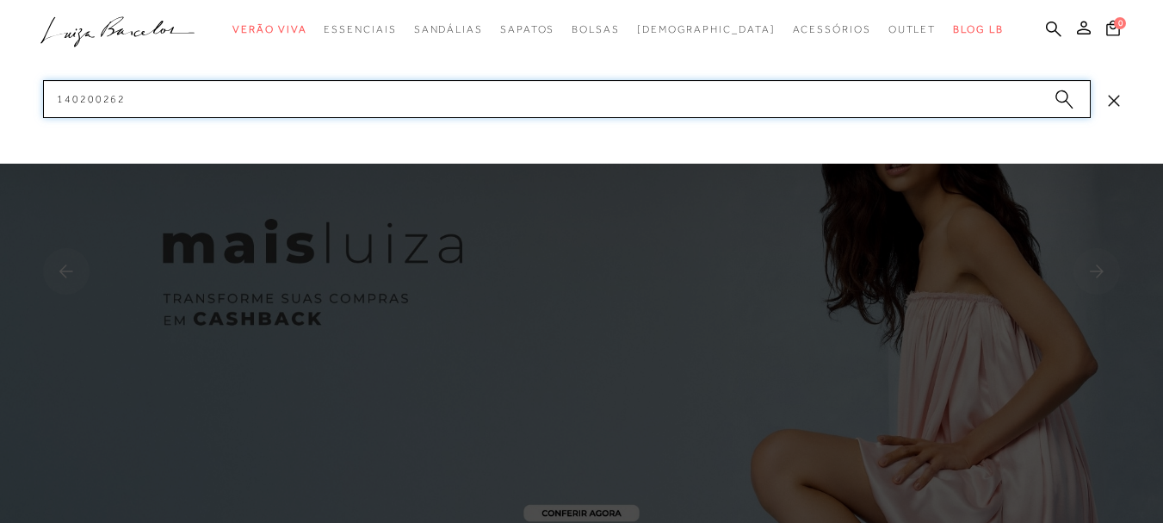
click at [616, 110] on input "140200262" at bounding box center [567, 99] width 1048 height 38
paste input "_3"
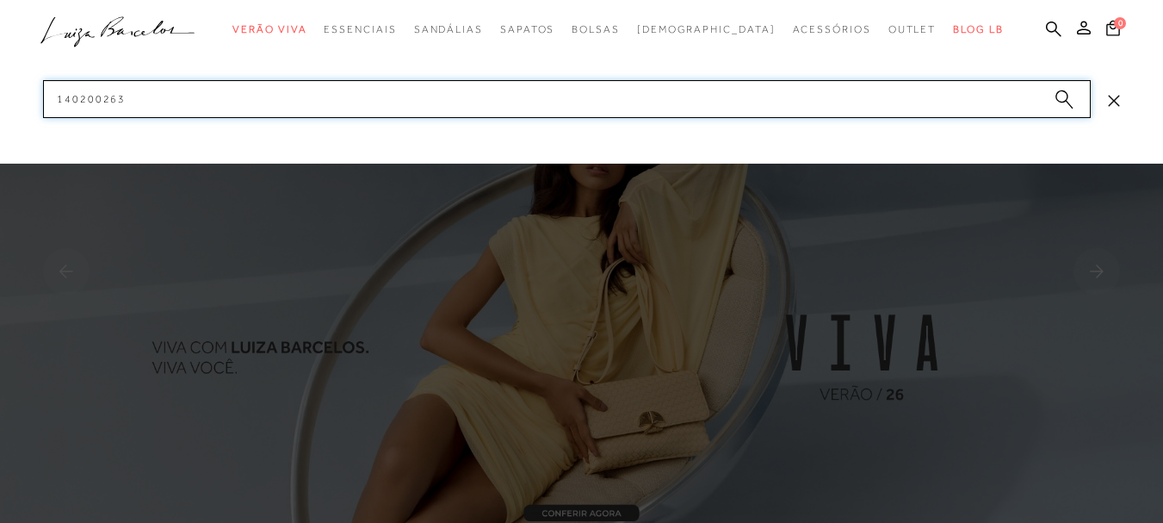
click at [722, 97] on input "140200263" at bounding box center [567, 99] width 1048 height 38
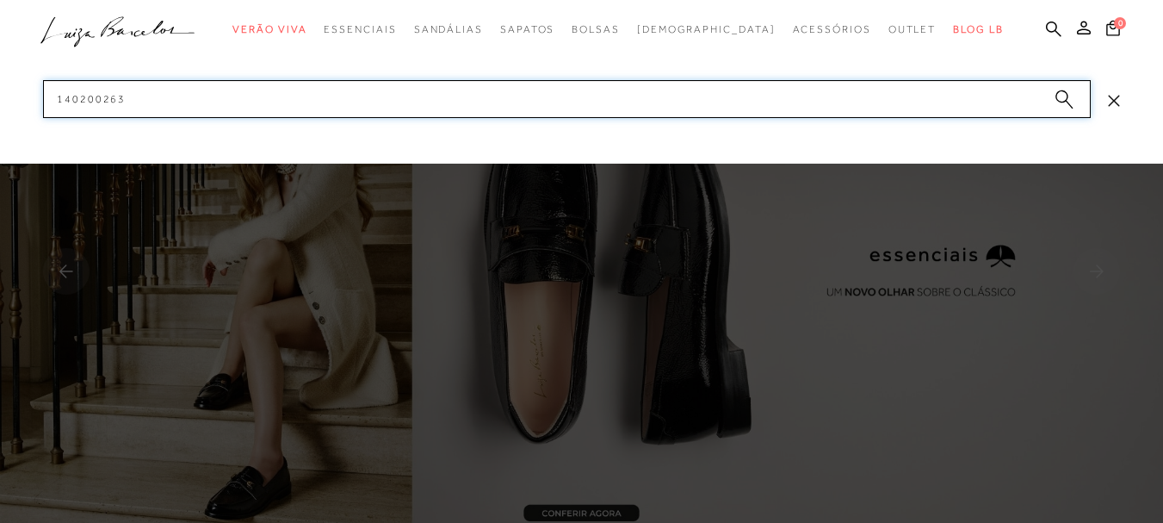
click at [722, 97] on input "140200263" at bounding box center [567, 99] width 1048 height 38
paste input "77770731_5"
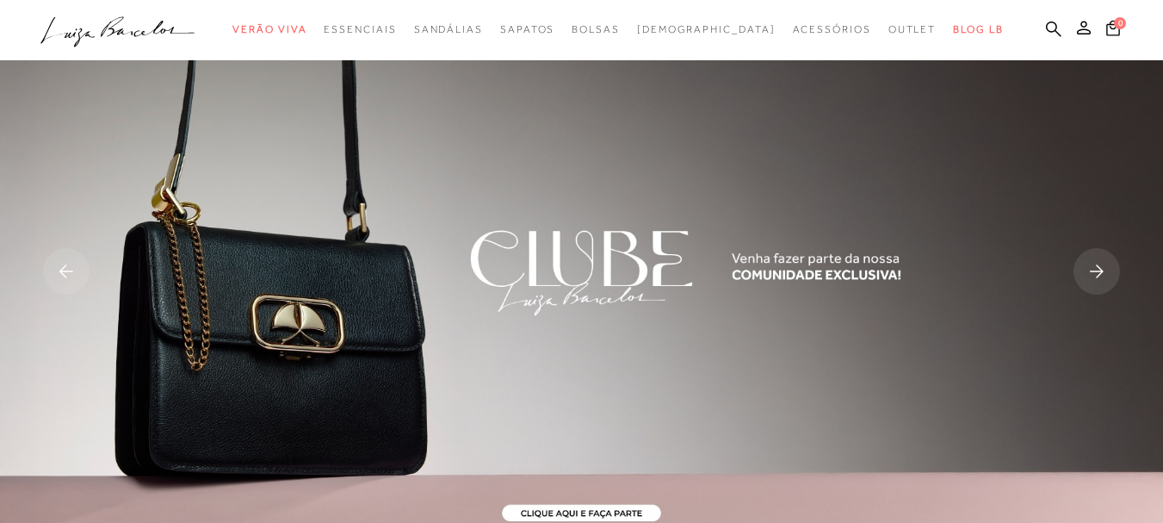
click at [1017, 27] on ul ".a{fill-rule:evenodd;} Verão Viva Em alta Favoritos das Influenciadoras Apostas…" at bounding box center [568, 30] width 1056 height 32
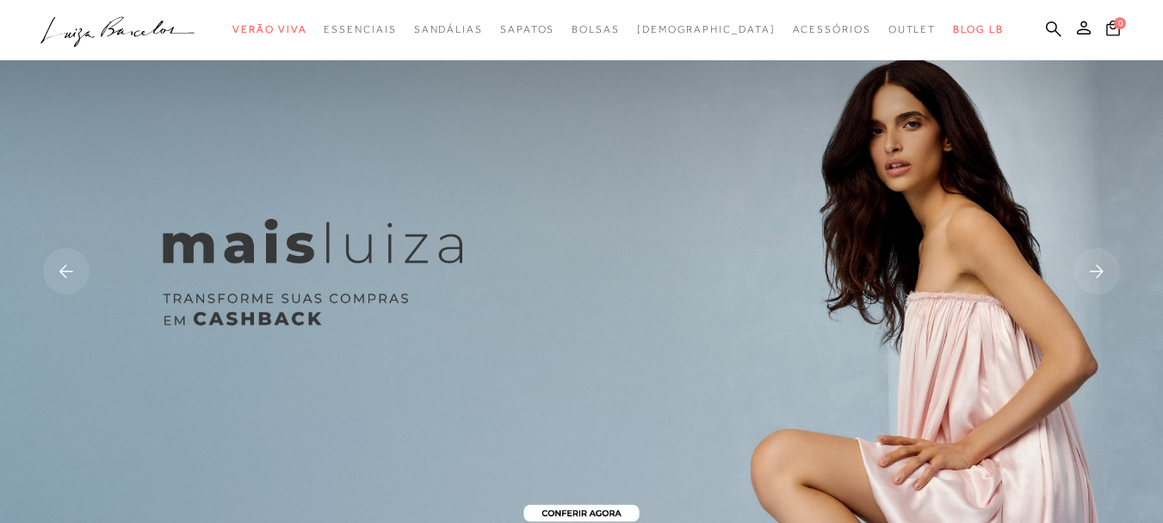
drag, startPoint x: 1028, startPoint y: 28, endPoint x: 945, endPoint y: 57, distance: 87.7
click at [1046, 28] on icon at bounding box center [1053, 29] width 15 height 16
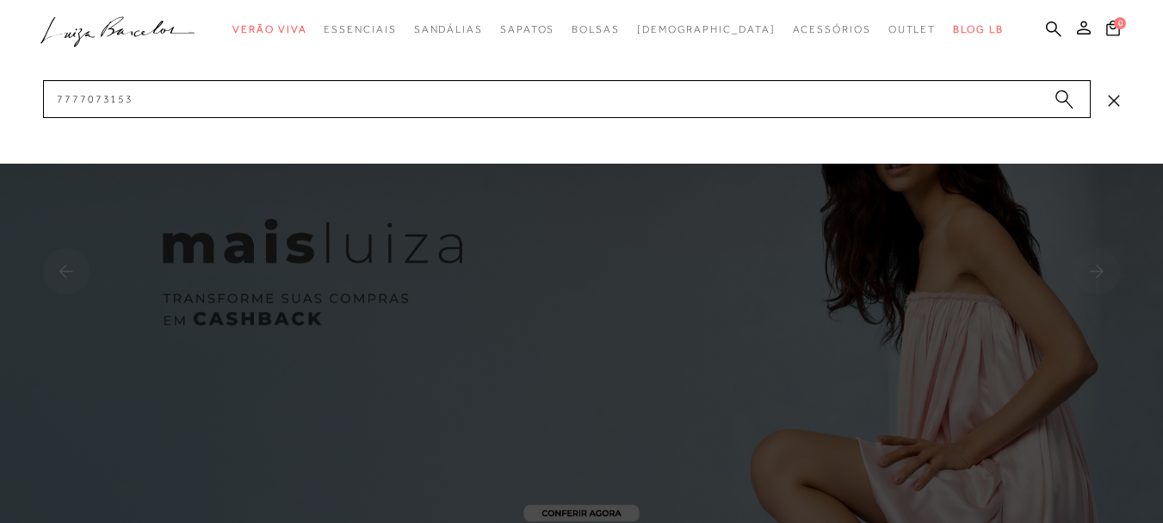
click at [465, 123] on div at bounding box center [581, 82] width 1163 height 164
click at [473, 108] on input "7777073153" at bounding box center [567, 99] width 1048 height 38
paste input "50300016_4"
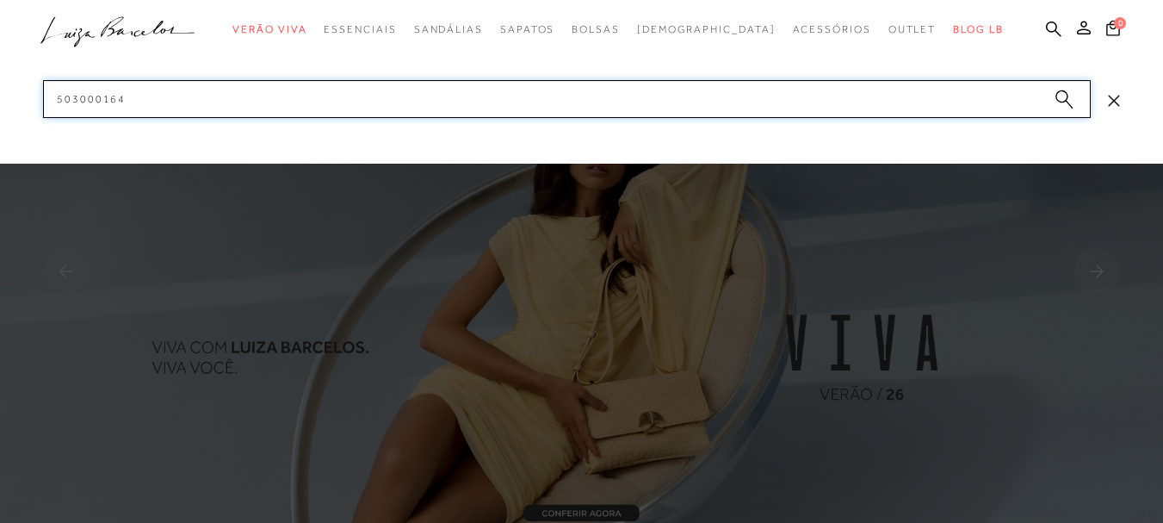
click at [274, 110] on input "503000164" at bounding box center [567, 99] width 1048 height 38
click at [273, 109] on input "503000164" at bounding box center [567, 99] width 1048 height 38
click at [272, 108] on input "503000164" at bounding box center [567, 99] width 1048 height 38
paste input "14020027_3"
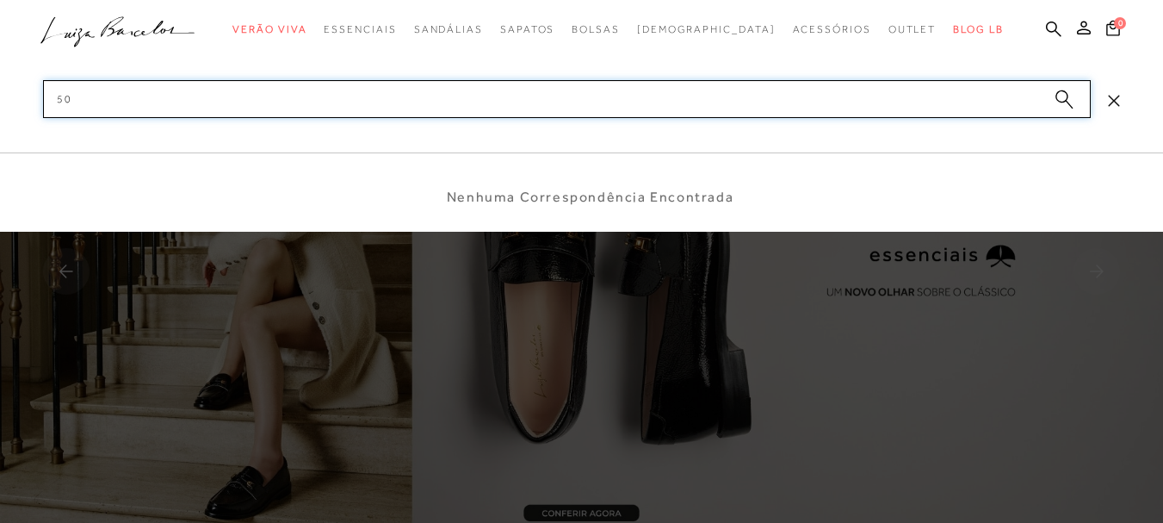
type input "5"
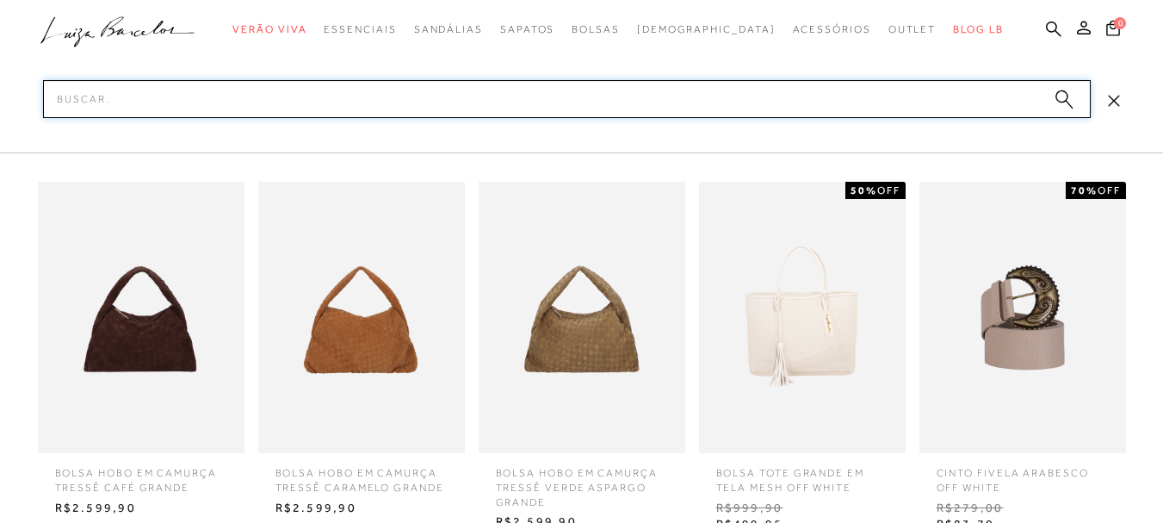
paste input "14020027_3"
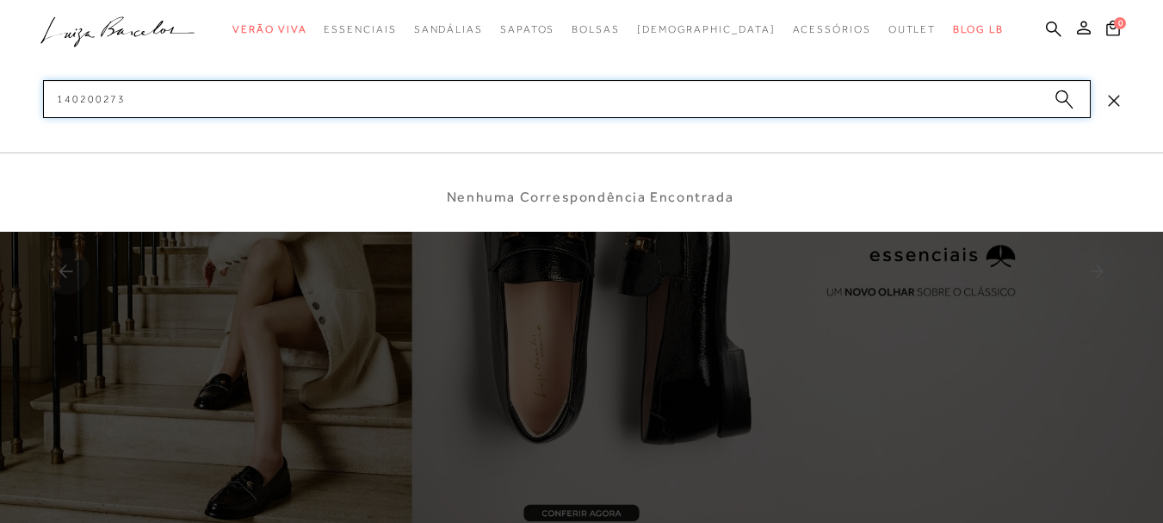
click at [283, 102] on input "140200273" at bounding box center [567, 99] width 1048 height 38
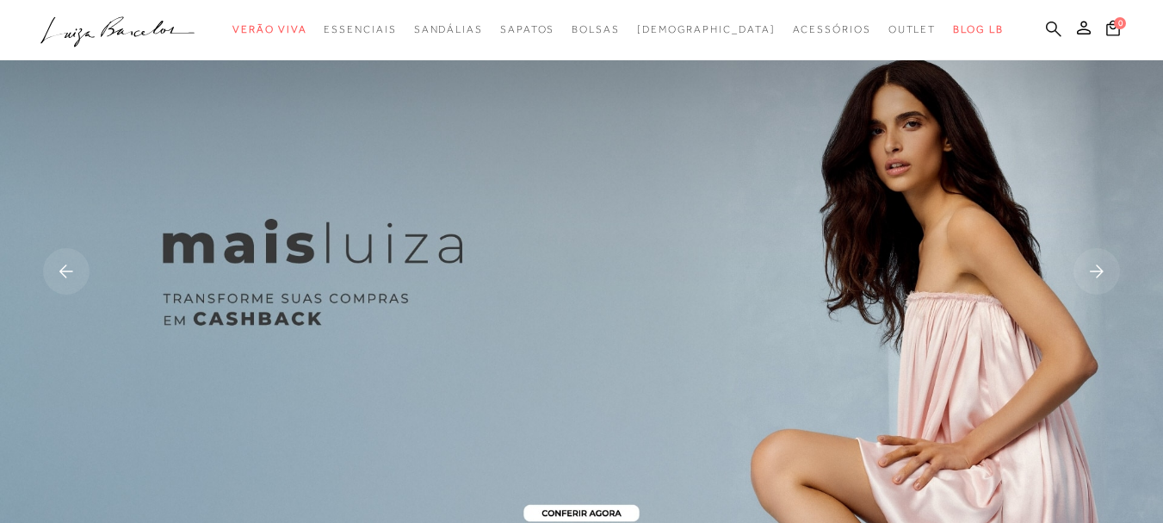
click at [1046, 28] on icon at bounding box center [1053, 29] width 15 height 16
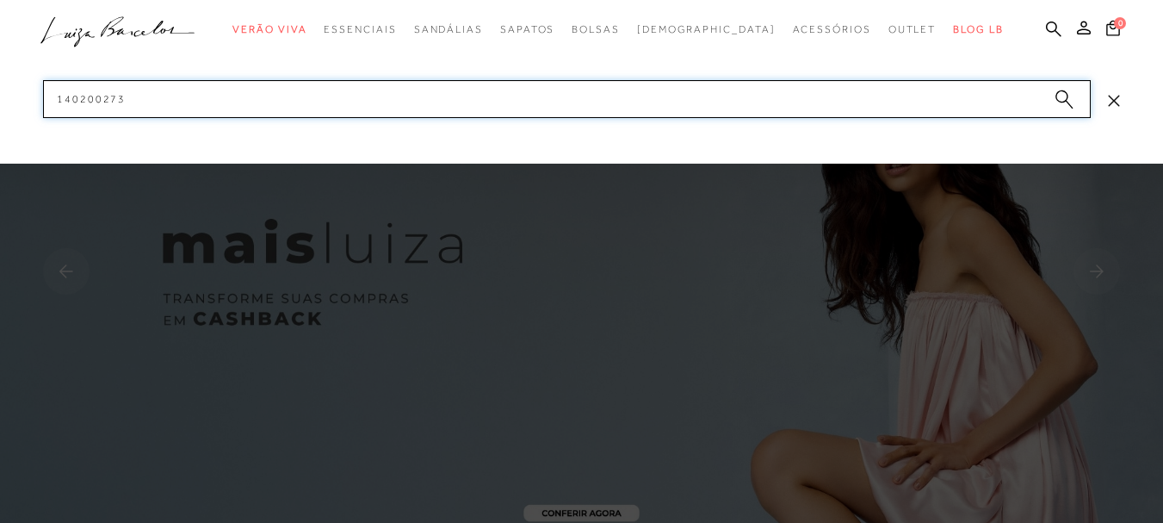
click at [387, 102] on input "140200273" at bounding box center [567, 99] width 1048 height 38
click at [387, 101] on input "140200273" at bounding box center [567, 99] width 1048 height 38
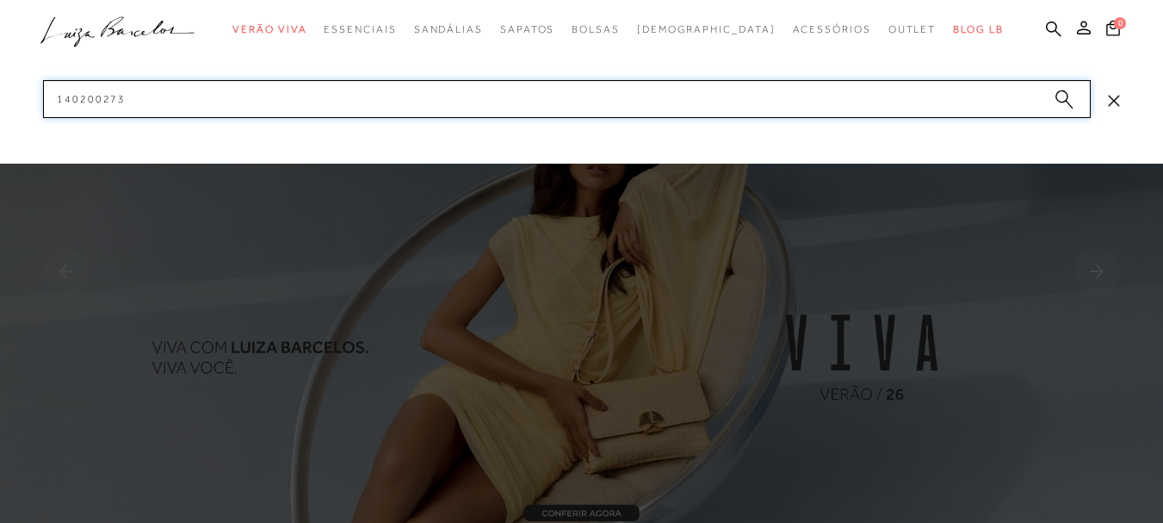
paste input "77770645_14"
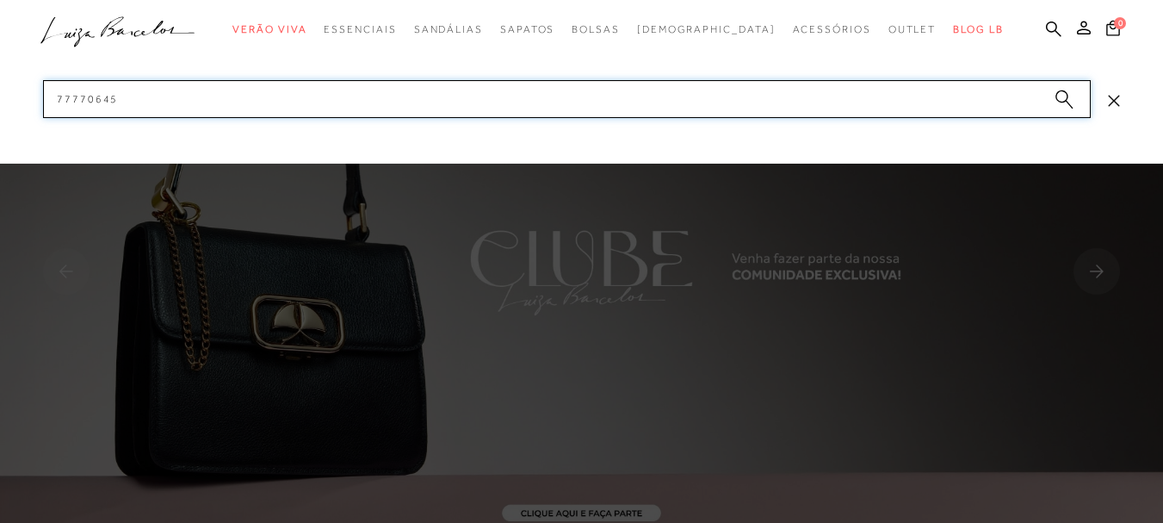
click at [226, 89] on input "77770645" at bounding box center [567, 99] width 1048 height 38
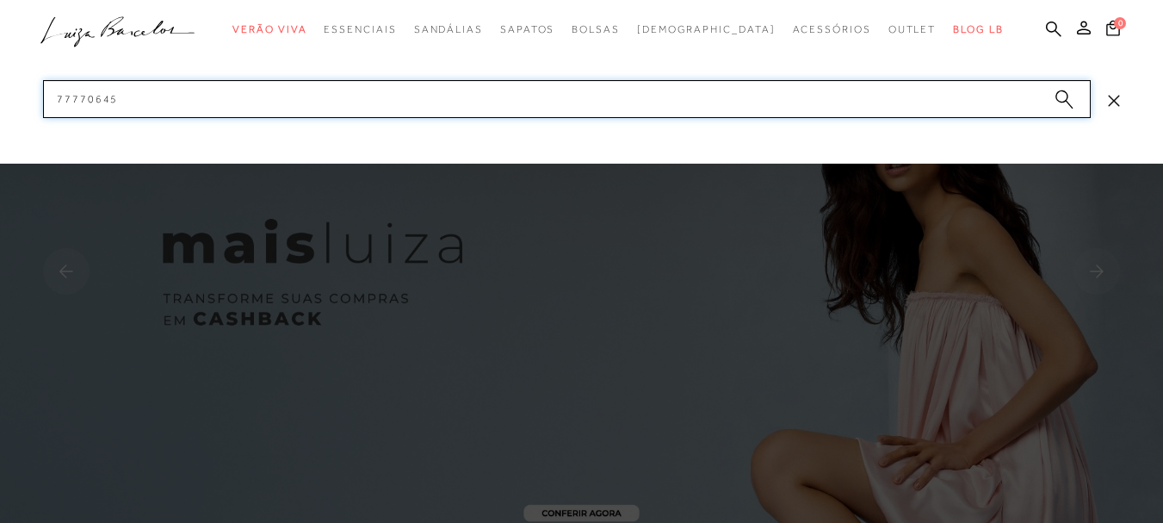
click at [226, 88] on input "77770645" at bounding box center [567, 99] width 1048 height 38
paste input "14020026_2"
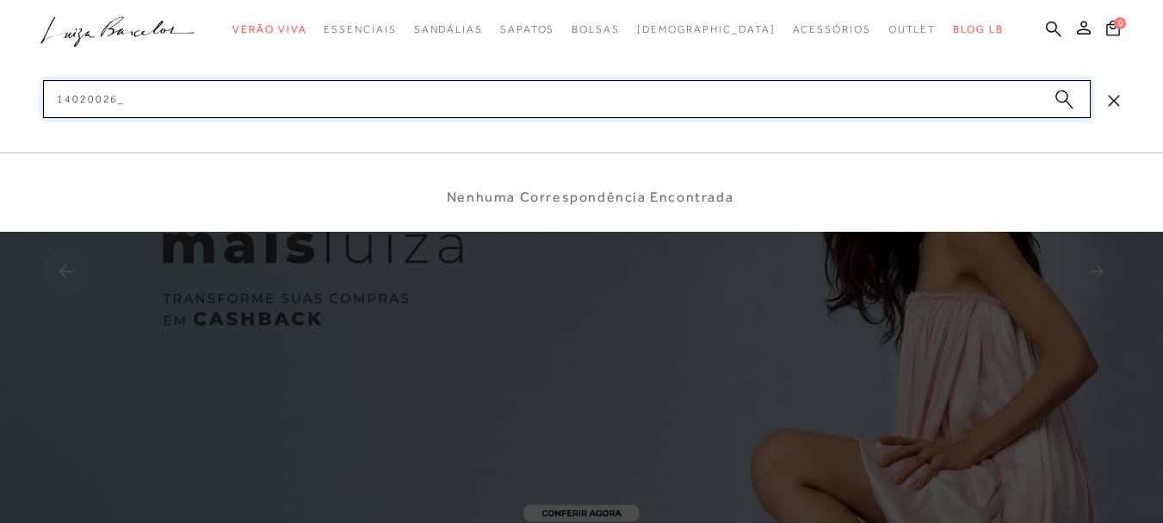
type input "14020026"
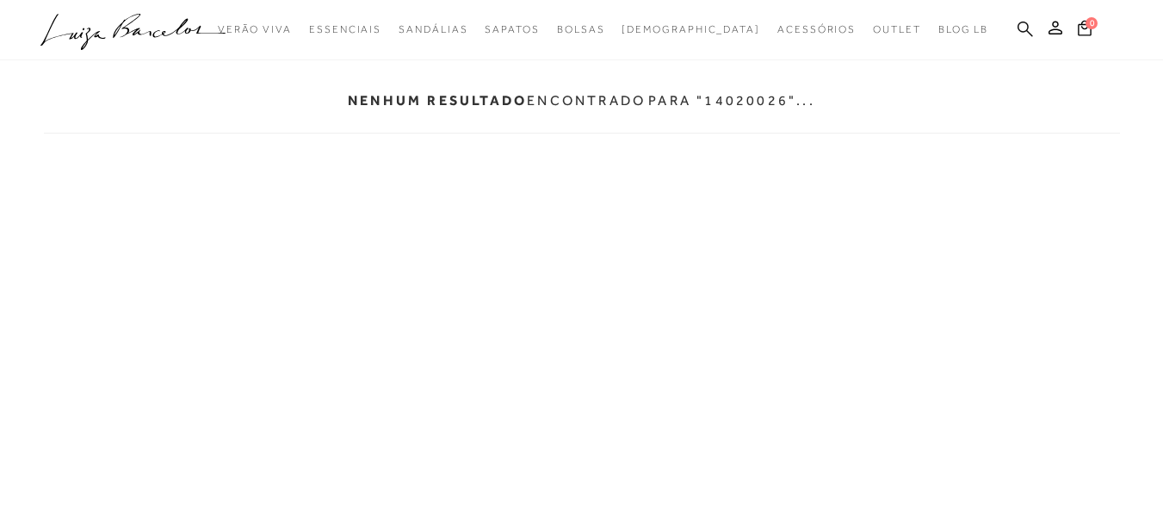
click at [1029, 25] on icon at bounding box center [1025, 28] width 15 height 15
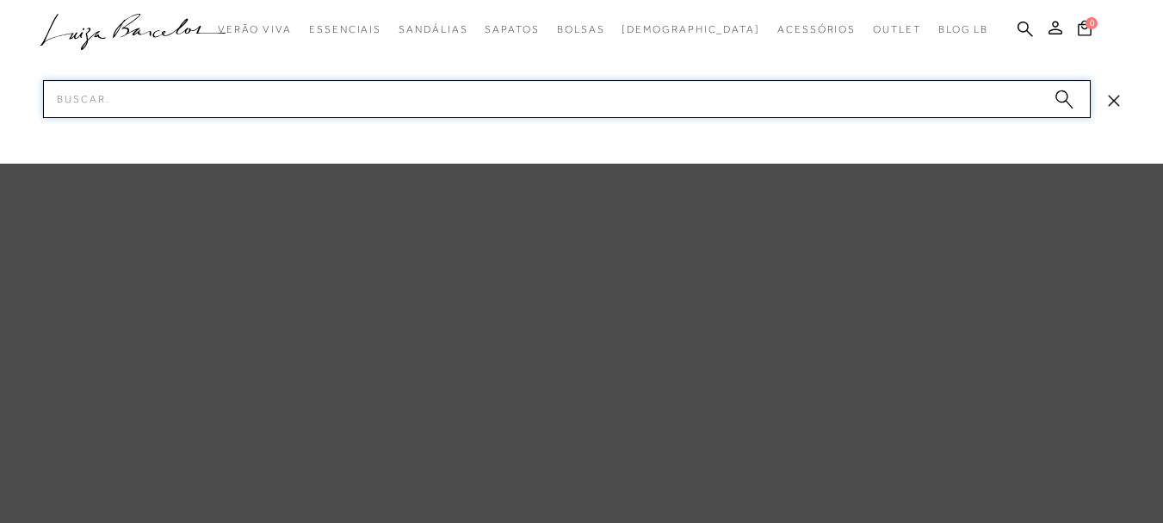
click at [449, 103] on input "Pesquisar" at bounding box center [567, 99] width 1048 height 38
paste input "77770731_53"
click at [155, 111] on input "77770731" at bounding box center [567, 99] width 1048 height 38
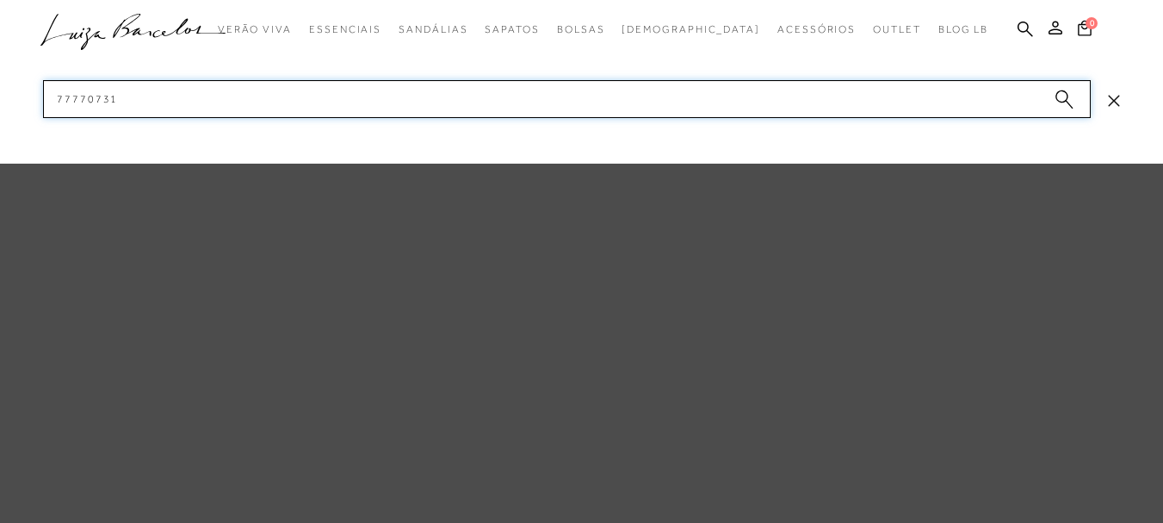
paste input "50300016_4"
click at [223, 110] on input "50300016" at bounding box center [567, 99] width 1048 height 38
paste input "14020027_3"
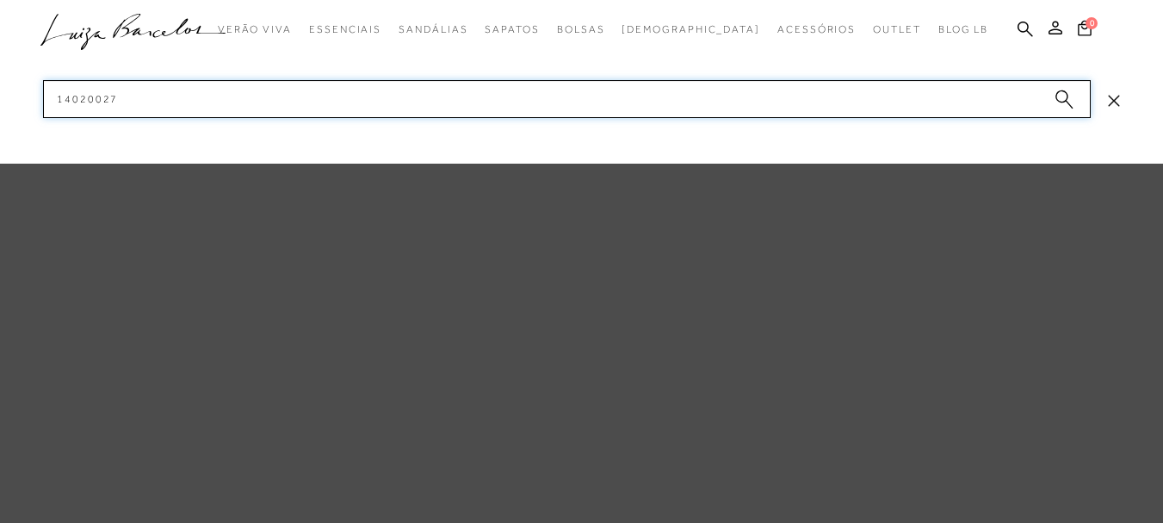
click at [224, 83] on input "14020027" at bounding box center [567, 99] width 1048 height 38
drag, startPoint x: 224, startPoint y: 83, endPoint x: 264, endPoint y: 104, distance: 45.8
click at [226, 86] on input "14020027" at bounding box center [567, 99] width 1048 height 38
paste input "1600302_1"
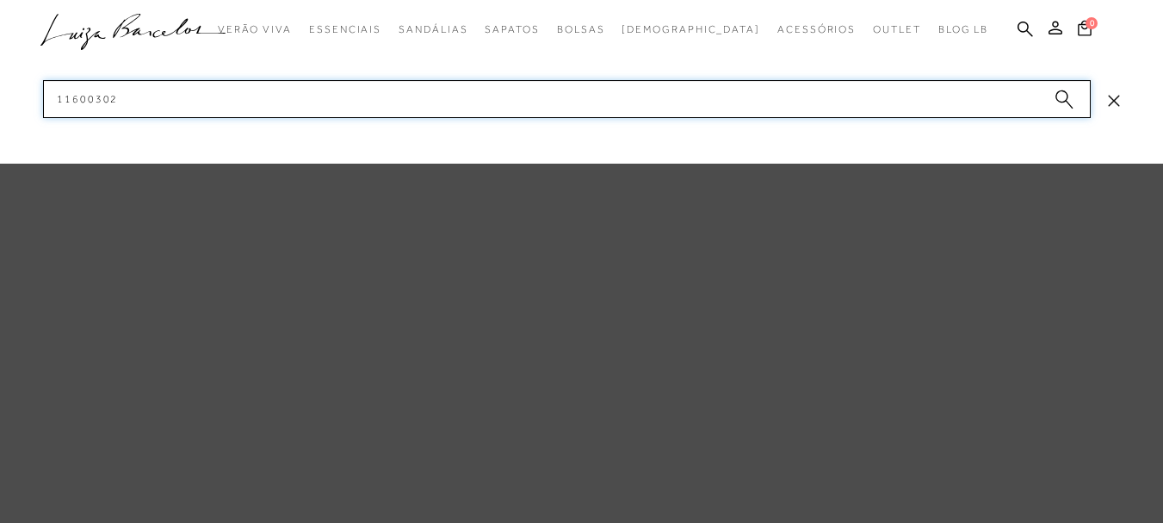
click at [199, 111] on input "11600302" at bounding box center [567, 99] width 1048 height 38
paste input "77770617_3"
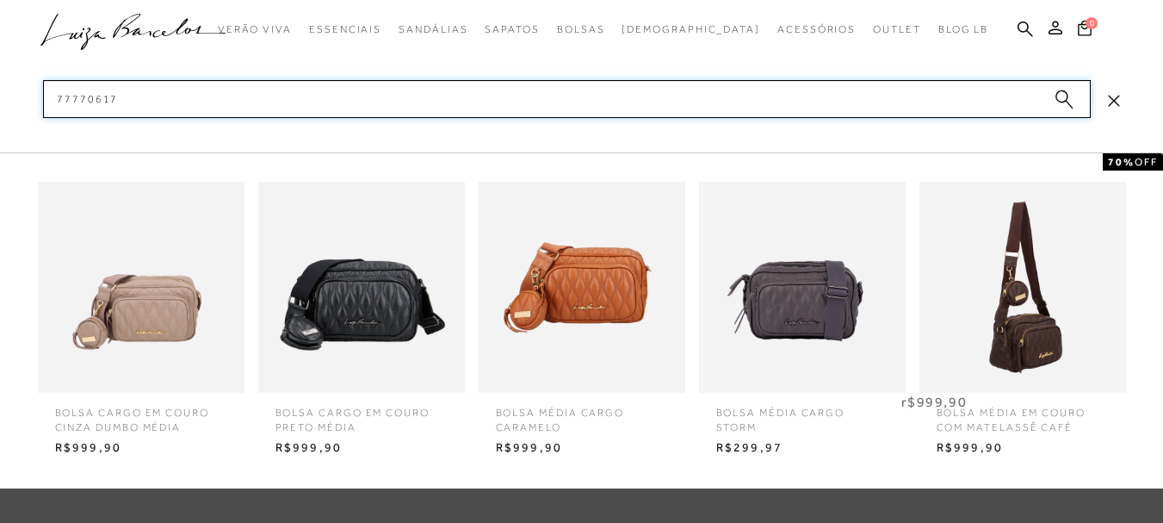
type input "77770617"
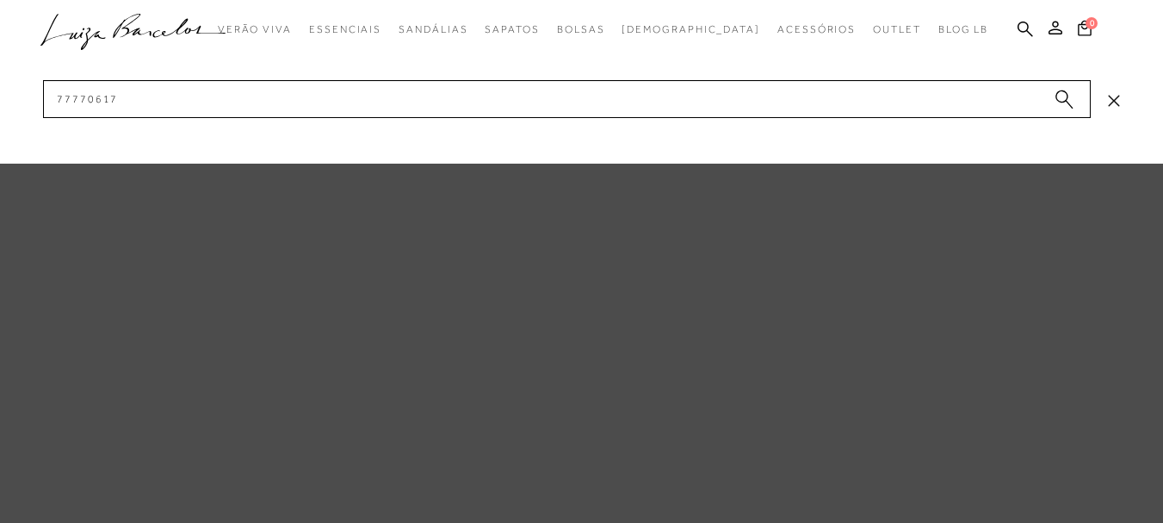
drag, startPoint x: 559, startPoint y: 347, endPoint x: 628, endPoint y: 323, distance: 73.8
click at [560, 346] on div at bounding box center [581, 261] width 1163 height 523
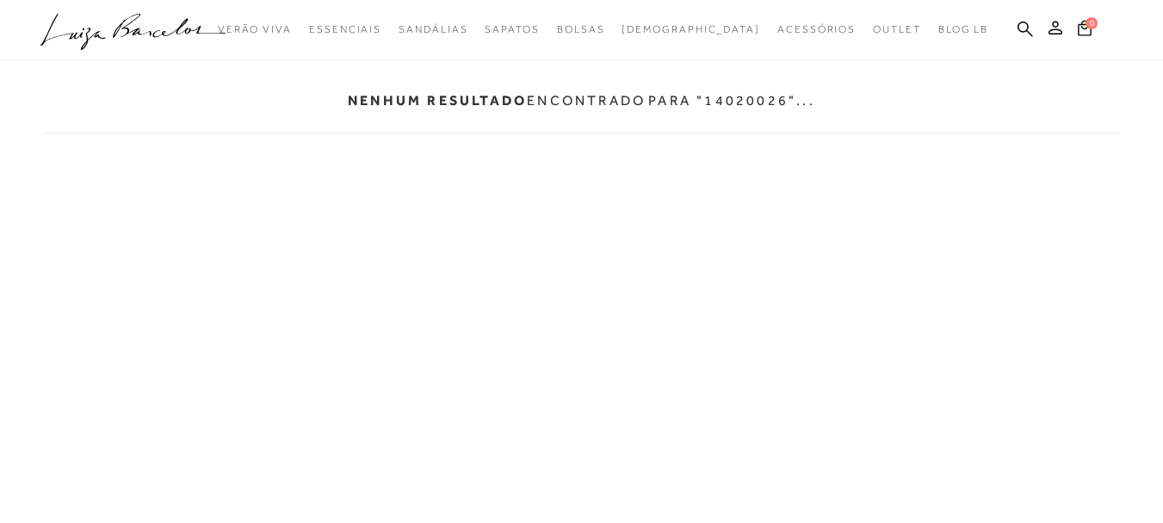
drag, startPoint x: 774, startPoint y: 107, endPoint x: 1018, endPoint y: 111, distance: 243.7
click at [786, 107] on p "para "14020026"..." at bounding box center [731, 100] width 167 height 16
click at [686, 131] on div "Nenhum resultado encontrado para "14020026"..." at bounding box center [582, 101] width 1076 height 65
click at [907, 90] on div "Nenhum resultado encontrado para "14020026"..." at bounding box center [582, 101] width 1076 height 65
click at [1013, 29] on ul ".a{fill-rule:evenodd;} Verão Viva Em alta Modelo Essenciais" at bounding box center [568, 30] width 1056 height 32
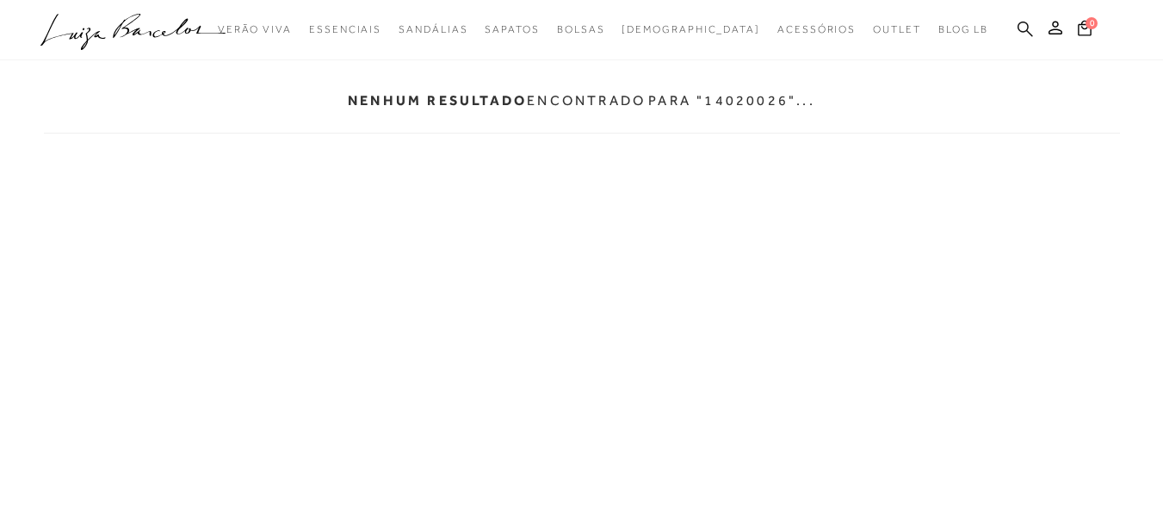
click at [1030, 34] on icon at bounding box center [1025, 28] width 15 height 15
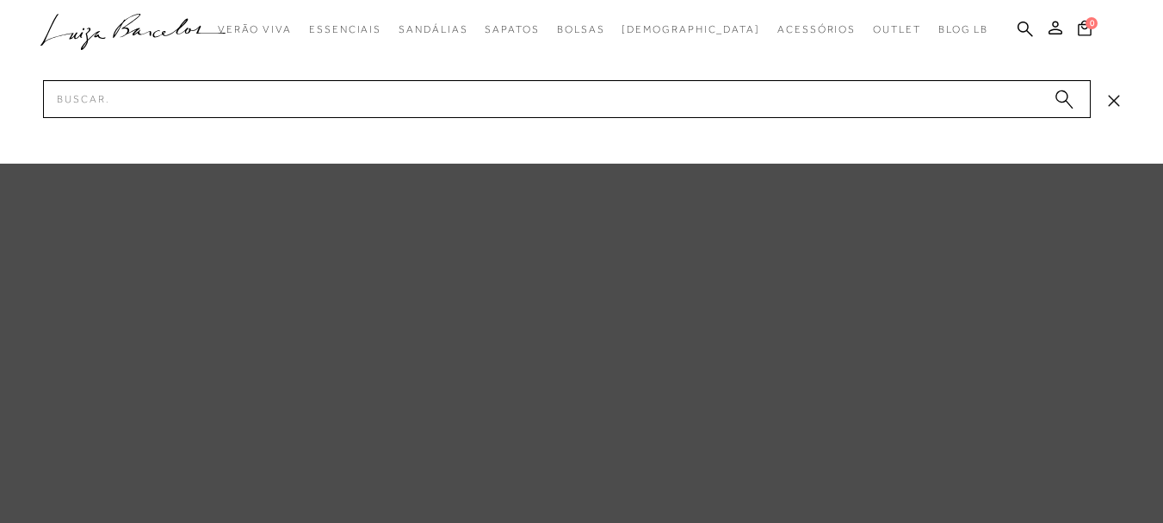
click at [1113, 97] on icon at bounding box center [1114, 101] width 12 height 12
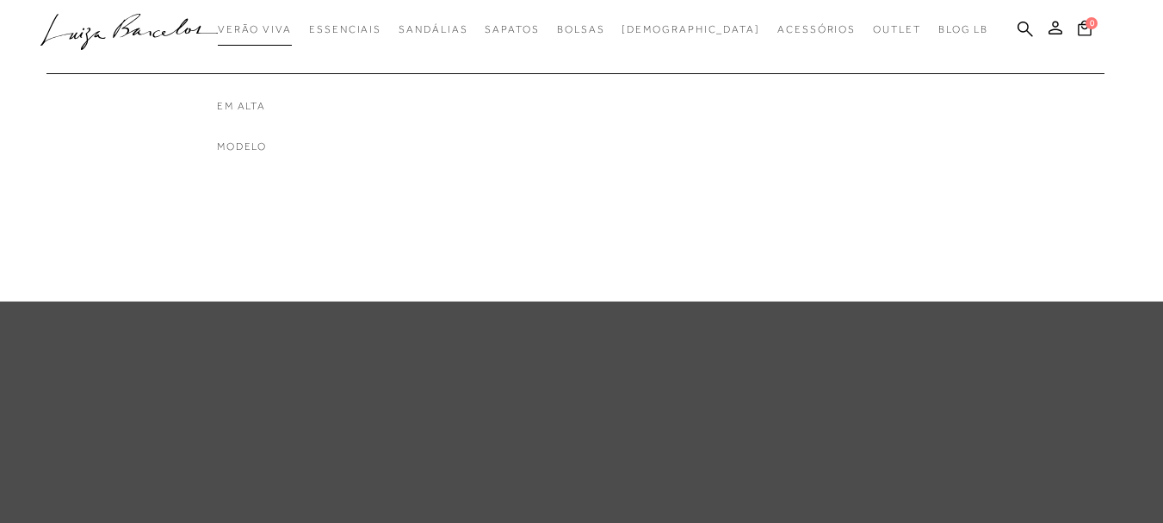
click at [282, 29] on span "Verão Viva" at bounding box center [255, 29] width 74 height 12
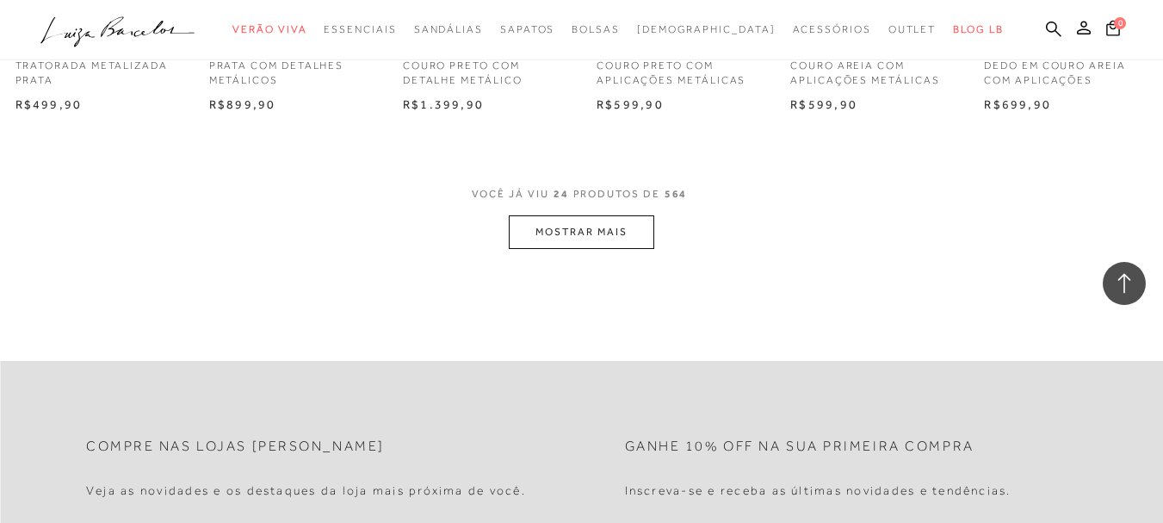
scroll to position [1722, 0]
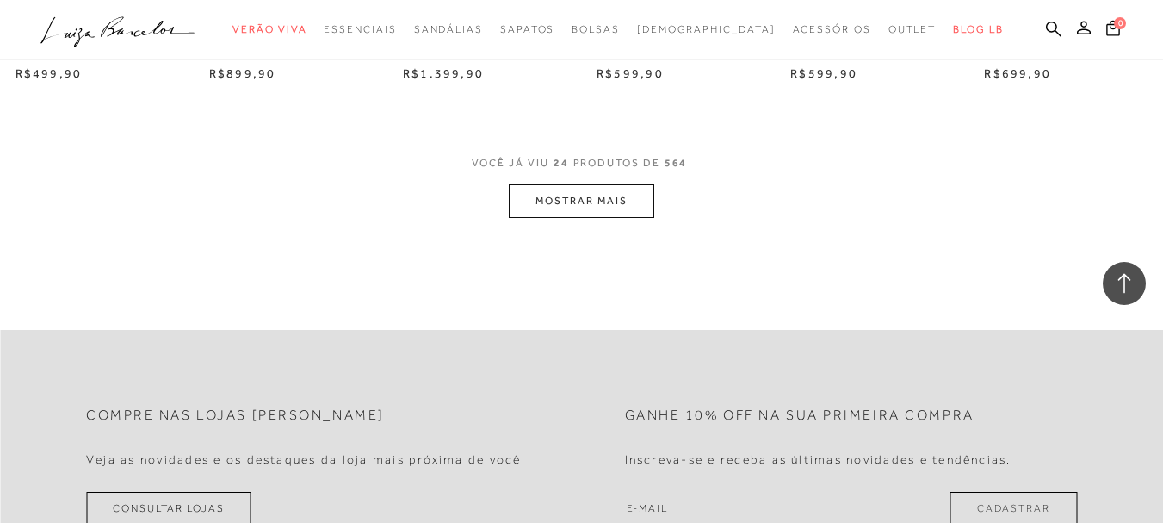
click at [582, 198] on button "MOSTRAR MAIS" at bounding box center [581, 201] width 145 height 34
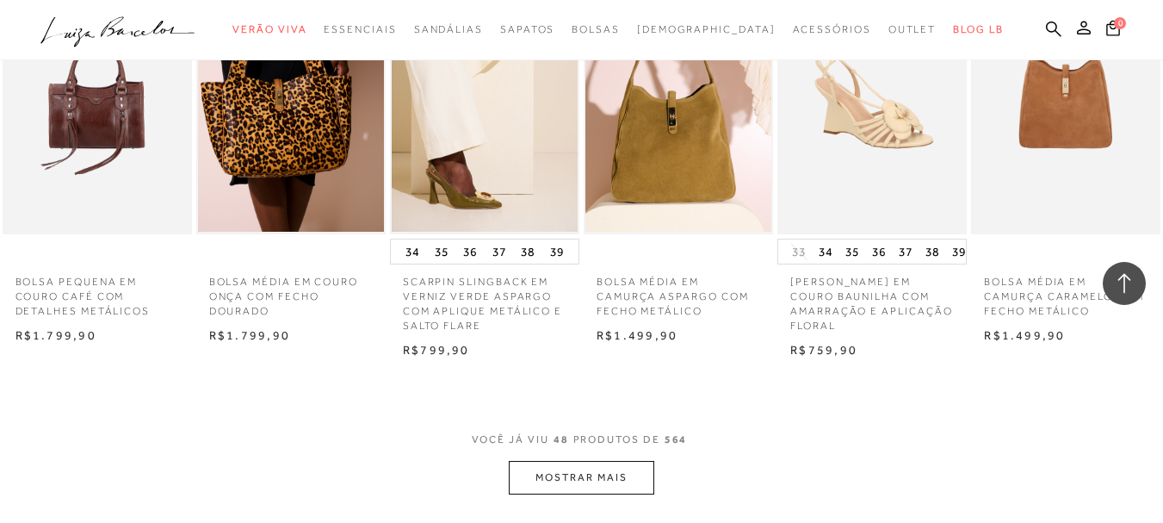
scroll to position [3271, 0]
